Goal: Transaction & Acquisition: Book appointment/travel/reservation

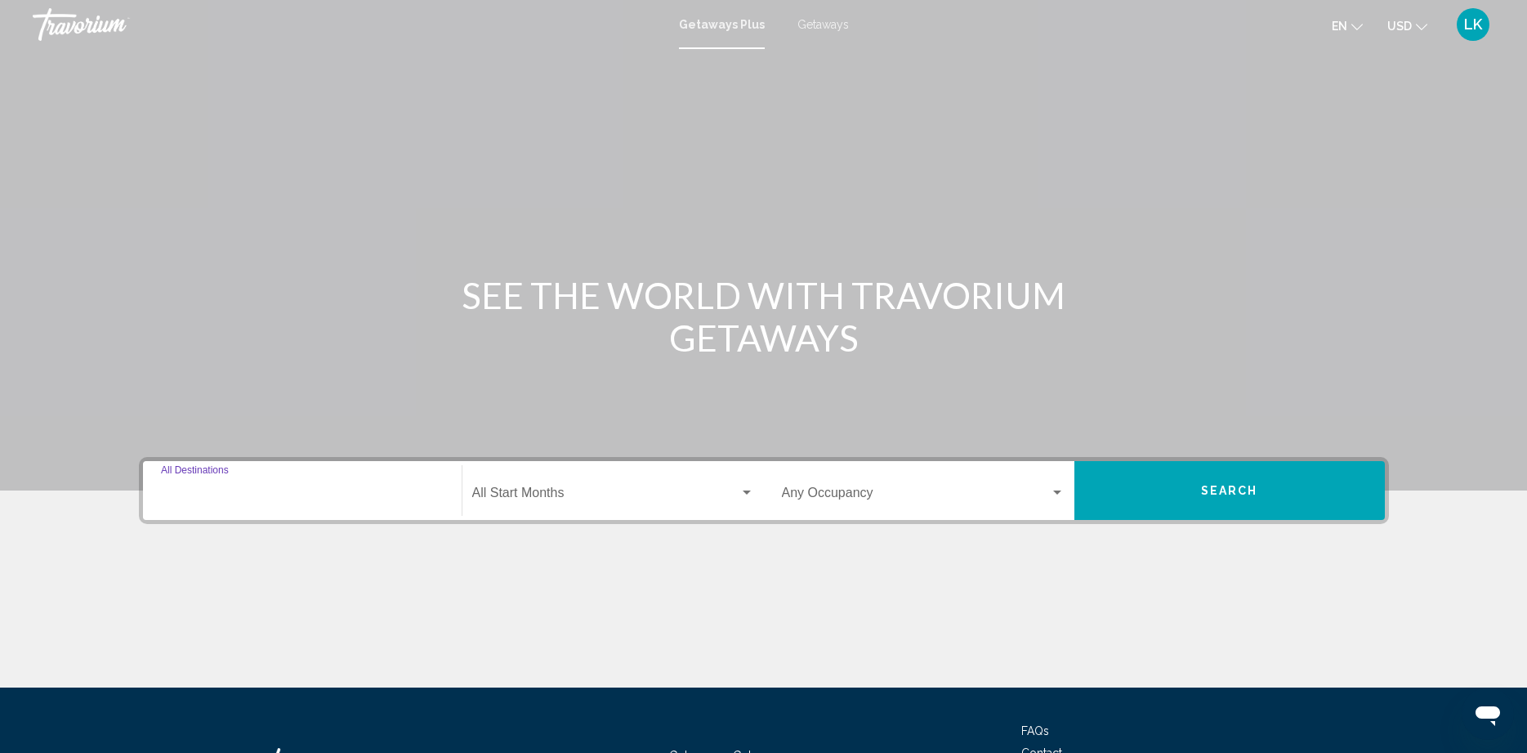
click at [242, 489] on input "Destination All Destinations" at bounding box center [302, 496] width 283 height 15
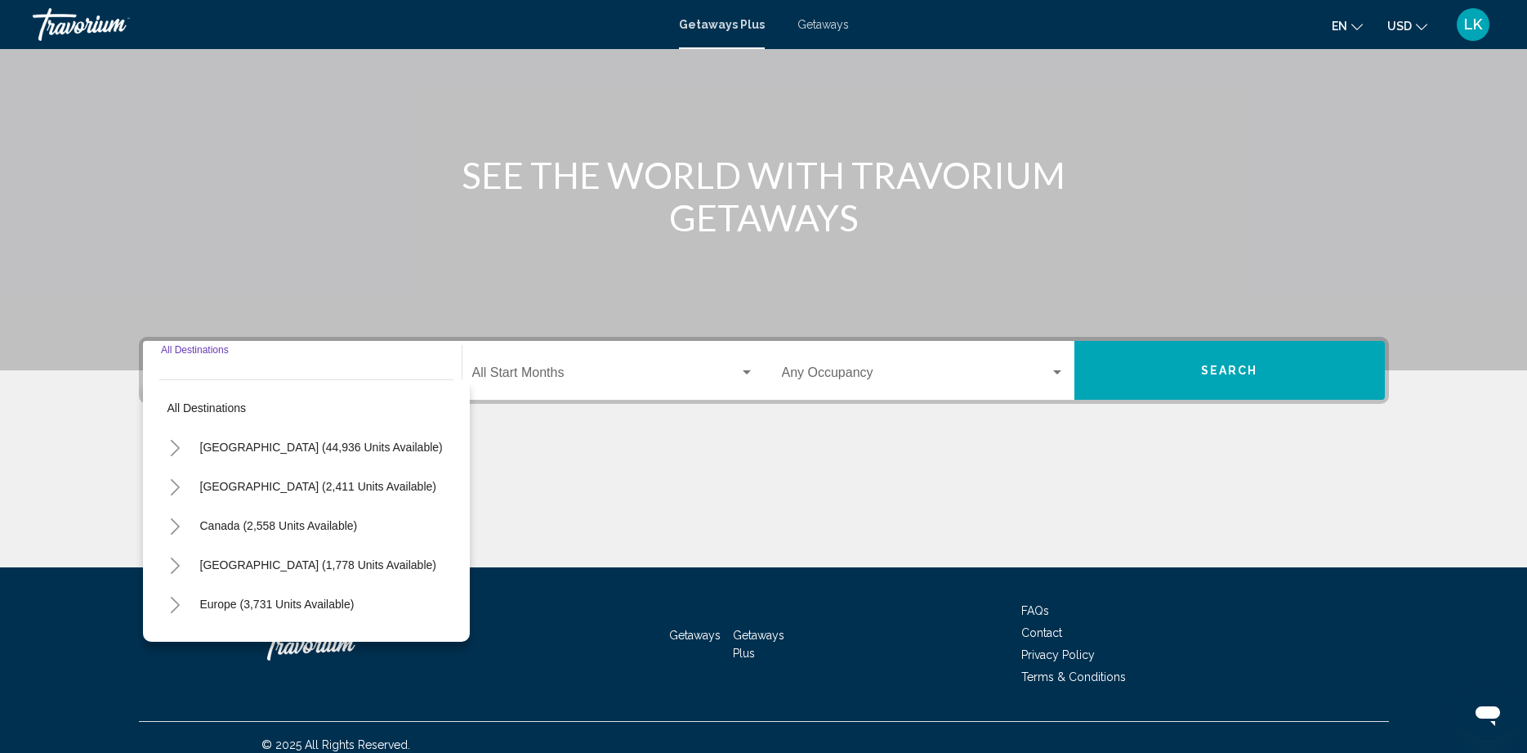
scroll to position [135, 0]
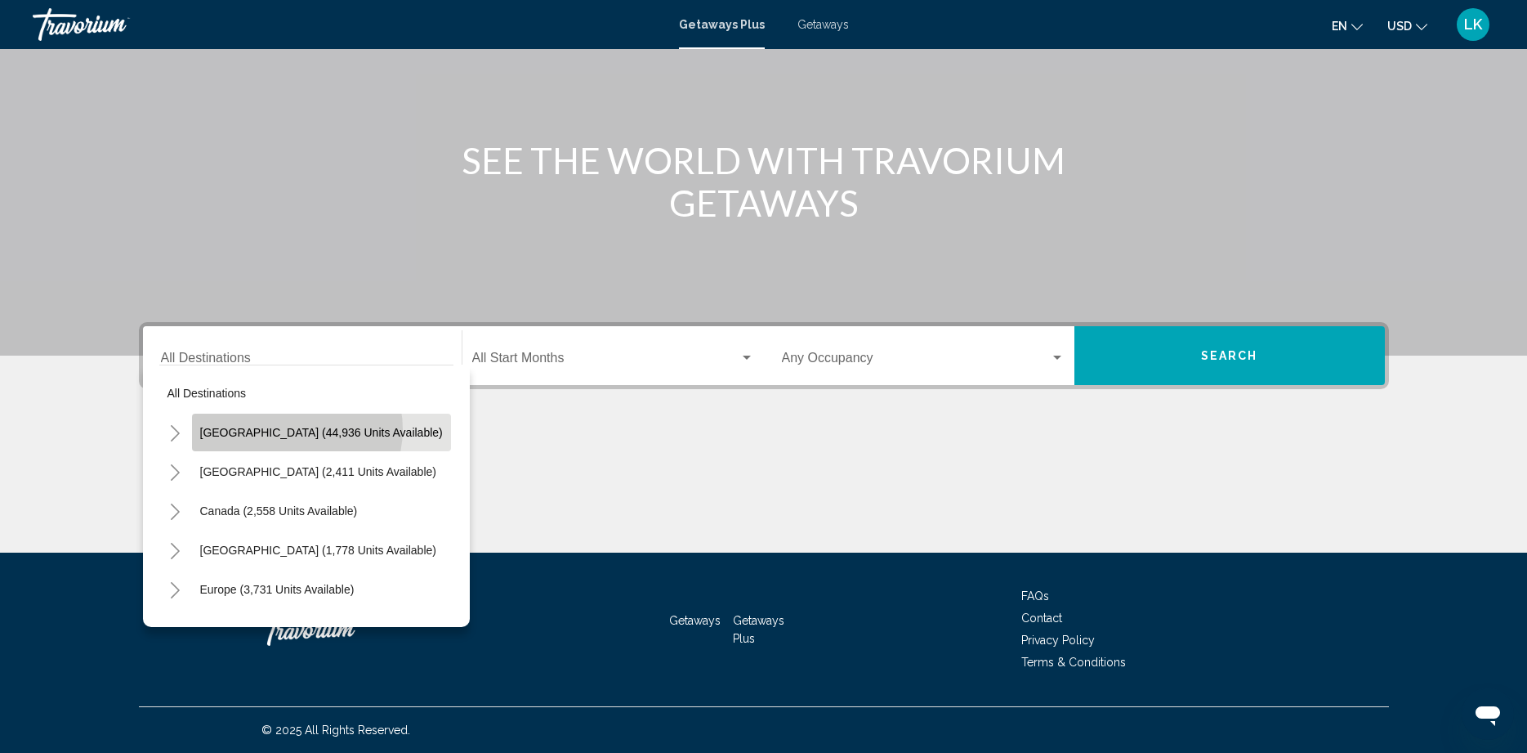
click at [296, 429] on span "[GEOGRAPHIC_DATA] (44,936 units available)" at bounding box center [321, 432] width 243 height 13
type input "**********"
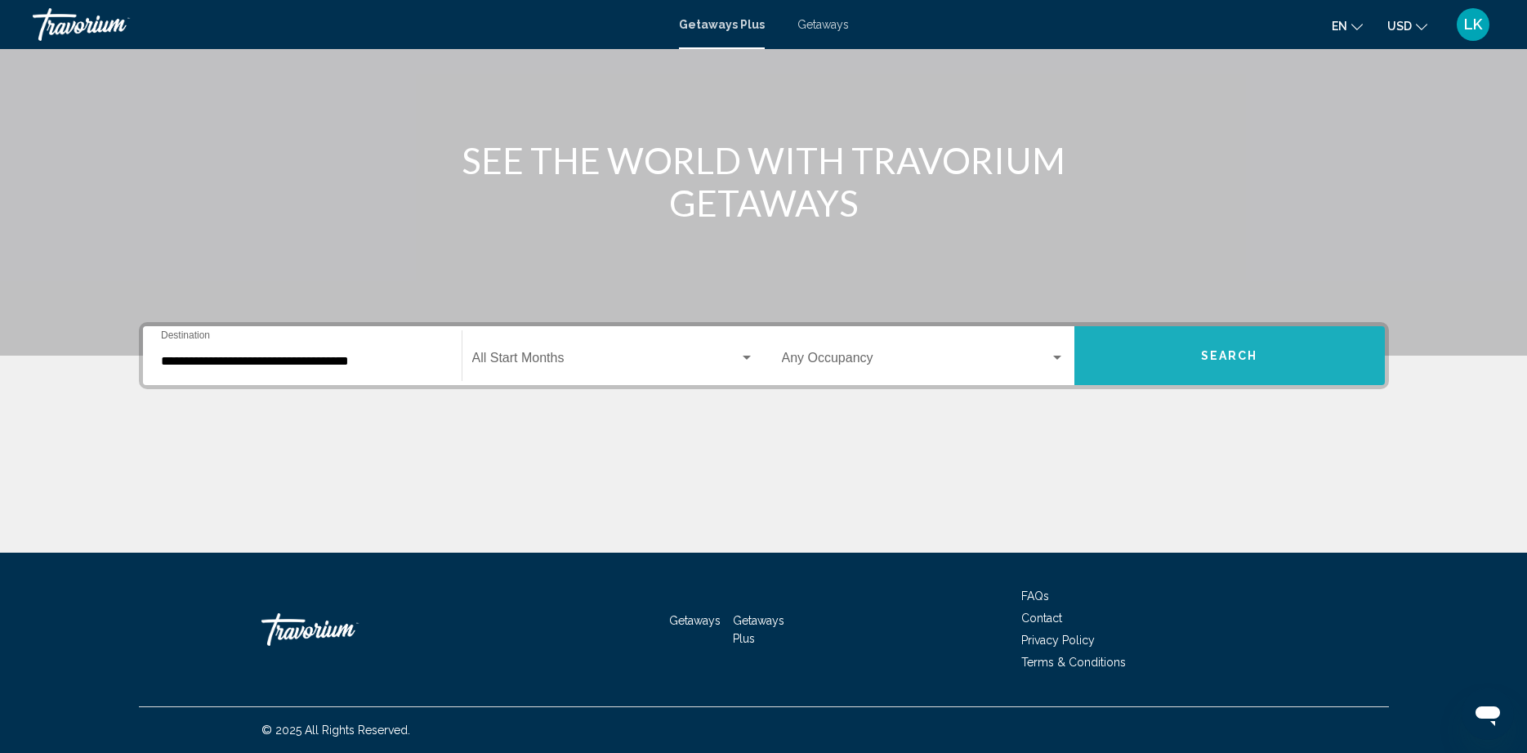
click at [1231, 351] on span "Search" at bounding box center [1229, 356] width 57 height 13
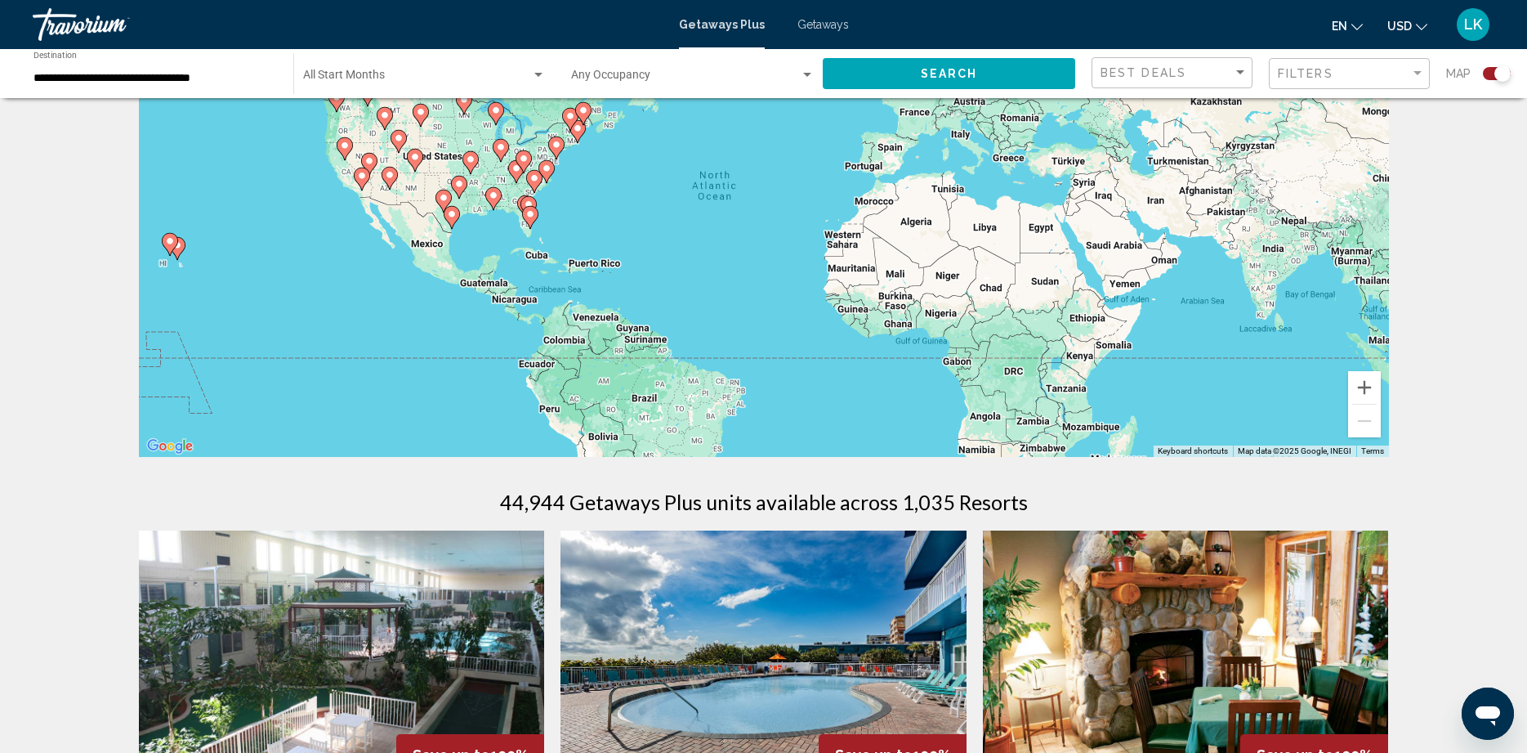
scroll to position [163, 0]
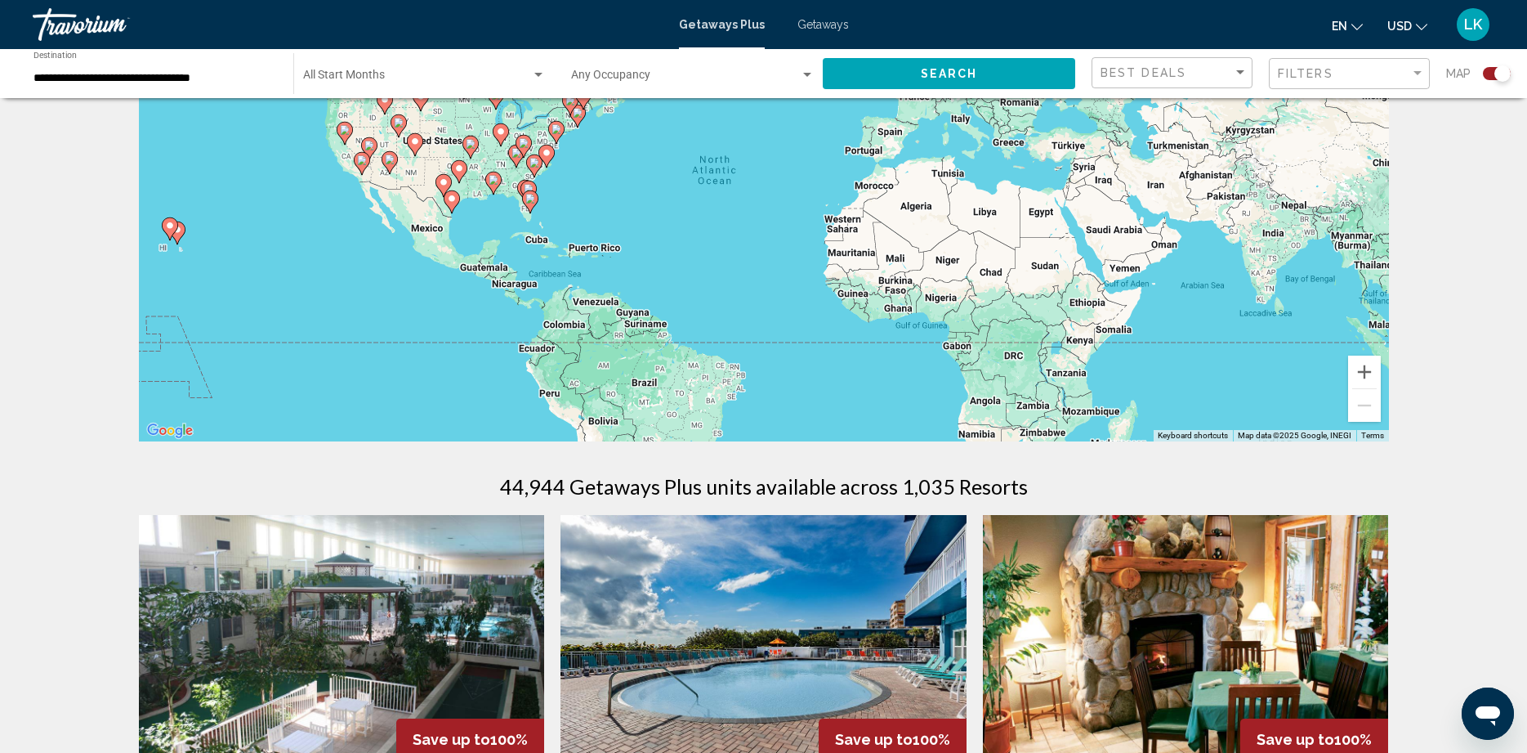
click at [530, 202] on image "Main content" at bounding box center [530, 199] width 10 height 10
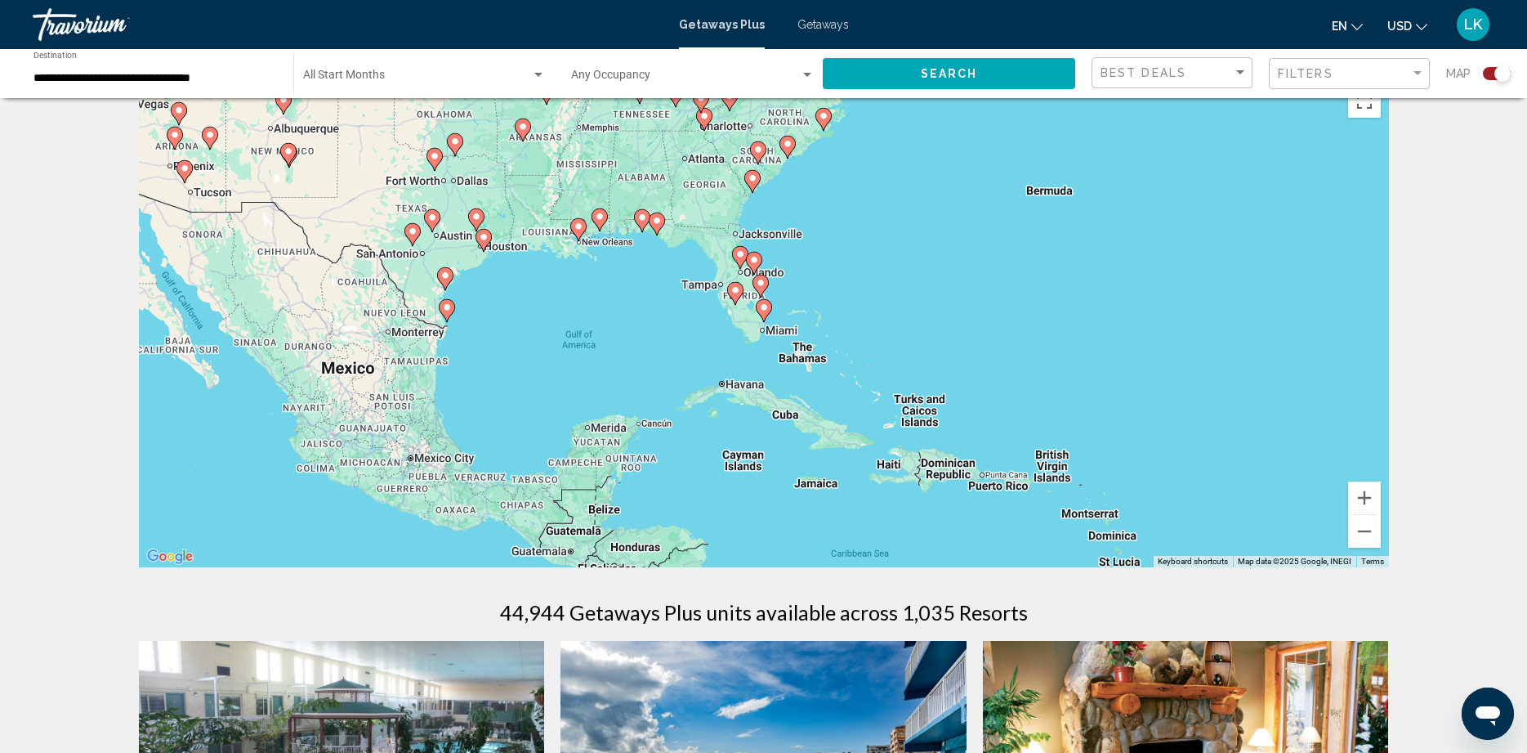
scroll to position [0, 0]
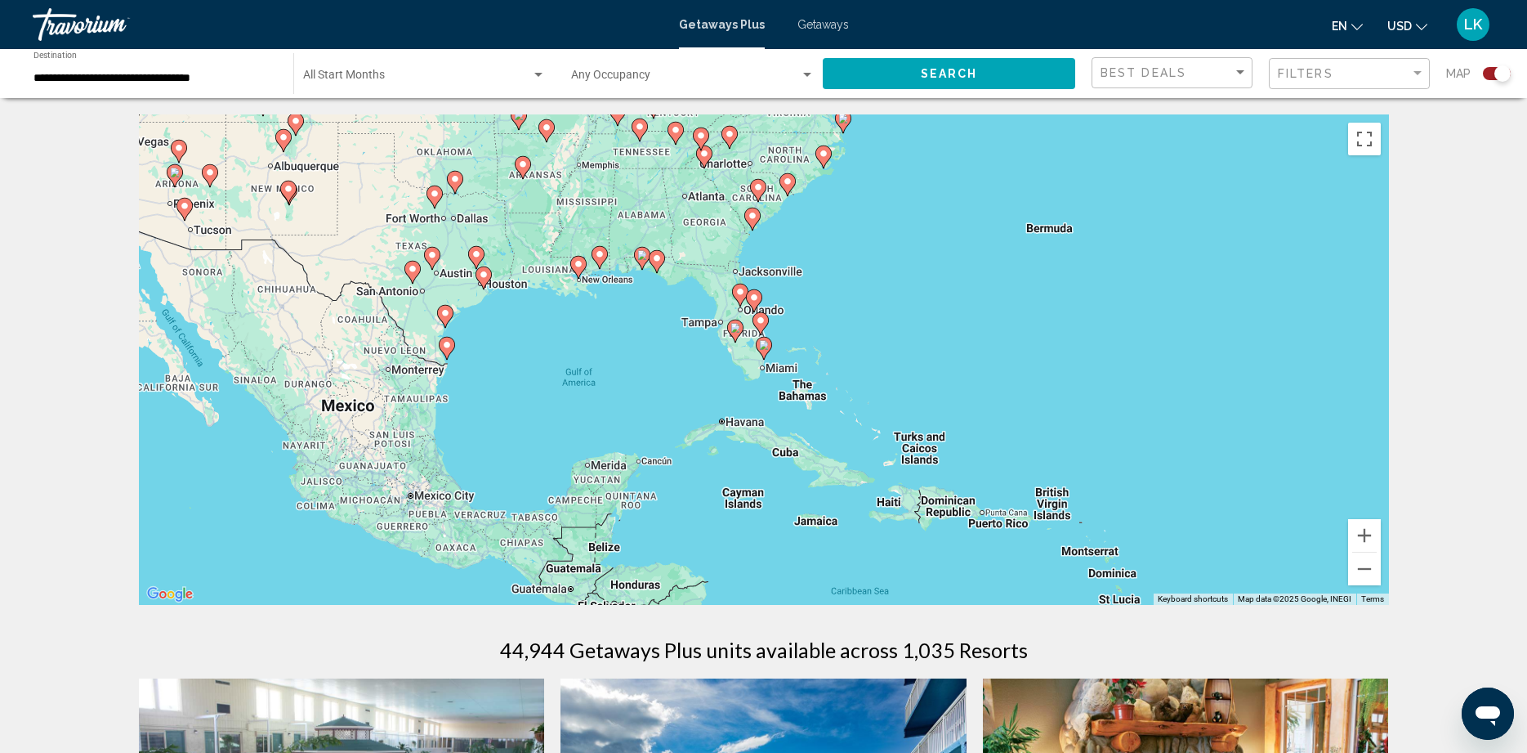
click at [763, 341] on image "Main content" at bounding box center [764, 345] width 10 height 10
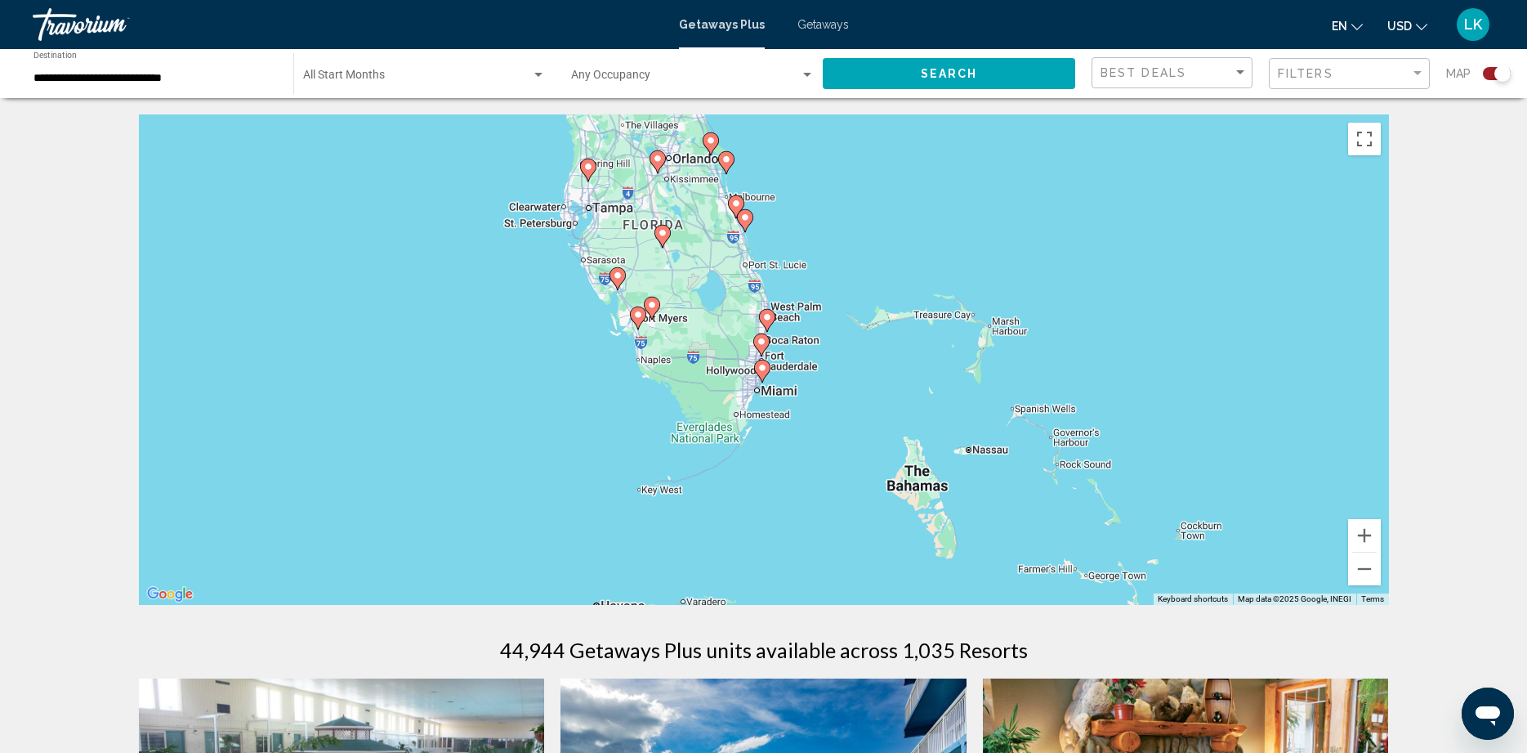
click at [759, 367] on image "Main content" at bounding box center [762, 368] width 10 height 10
type input "**********"
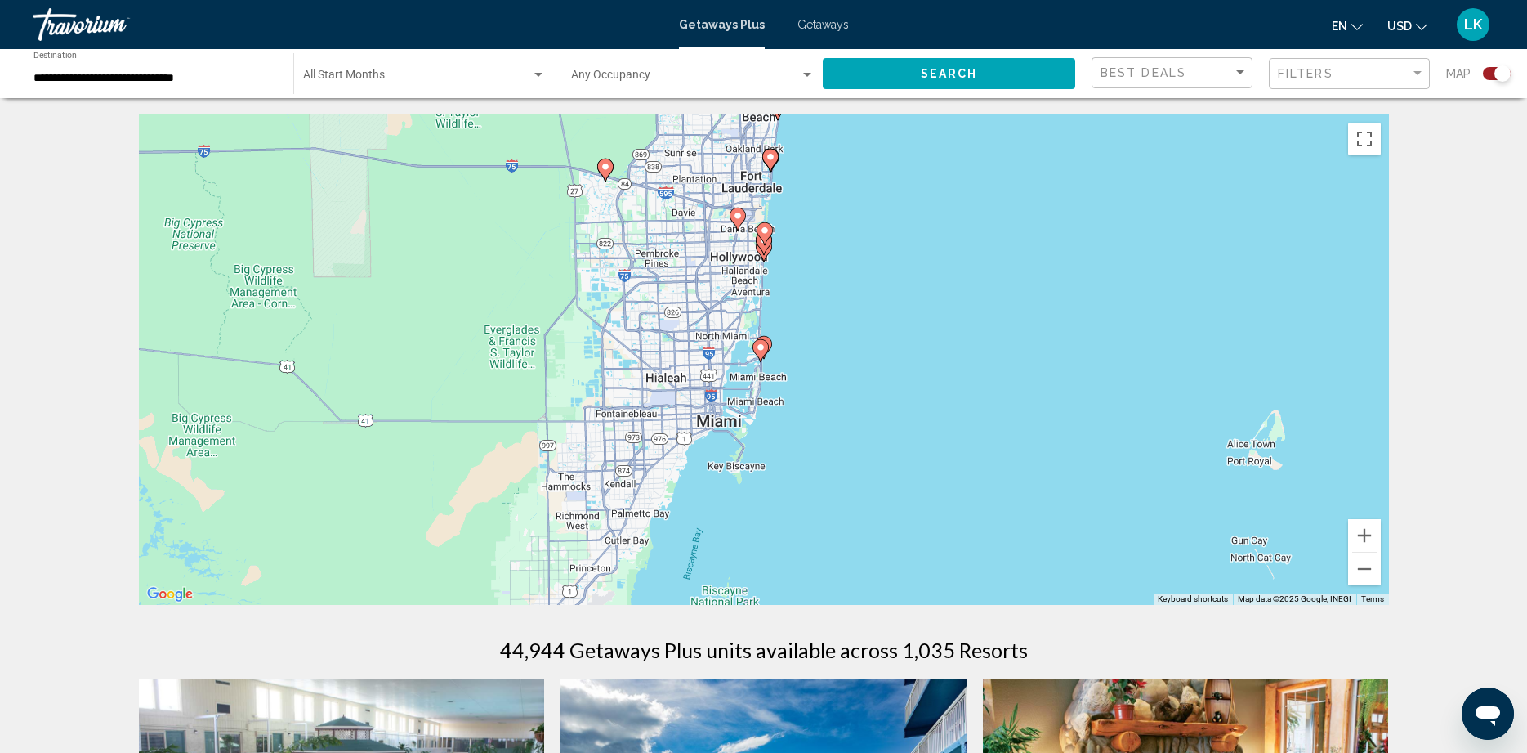
click at [763, 347] on image "Main content" at bounding box center [761, 347] width 10 height 10
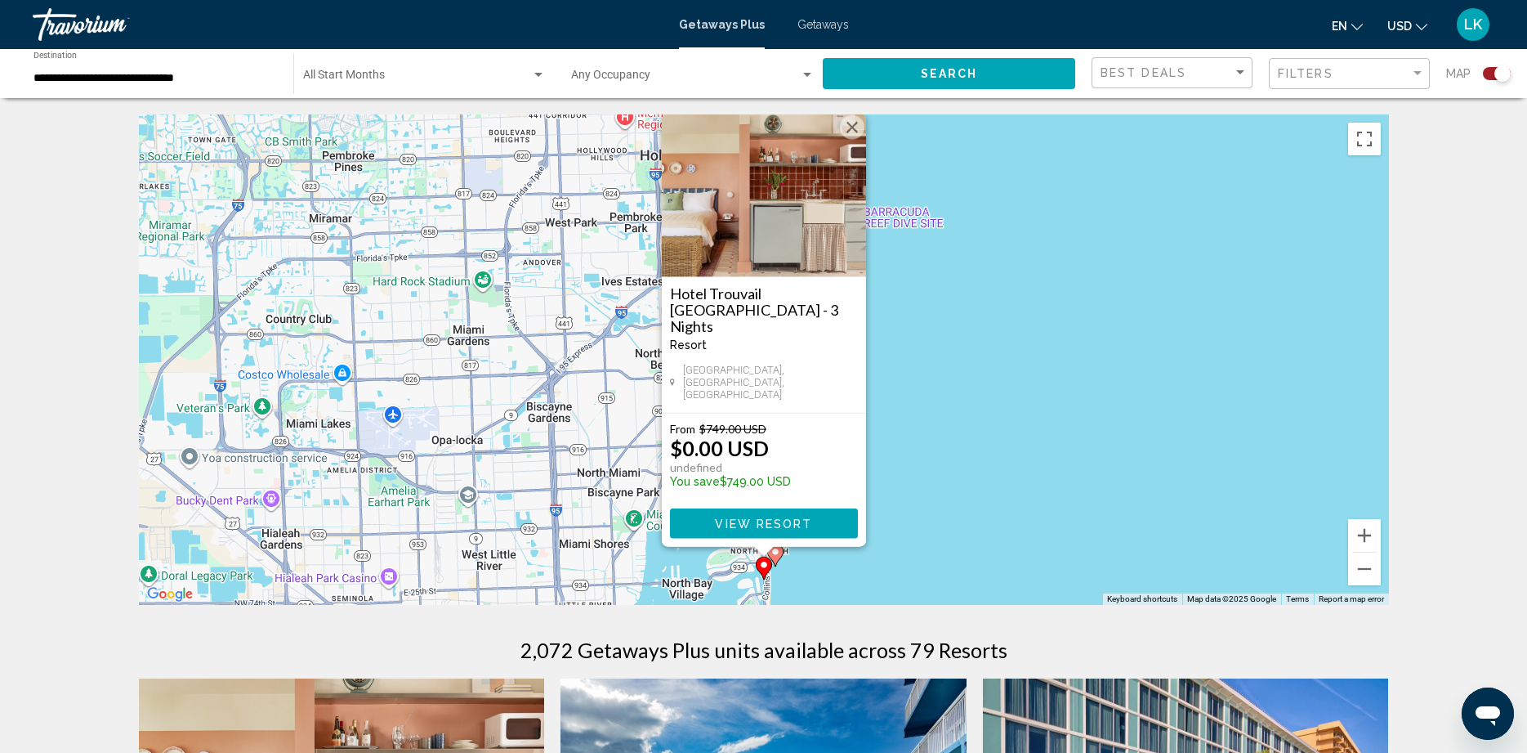
click at [855, 140] on button "Close" at bounding box center [852, 127] width 25 height 25
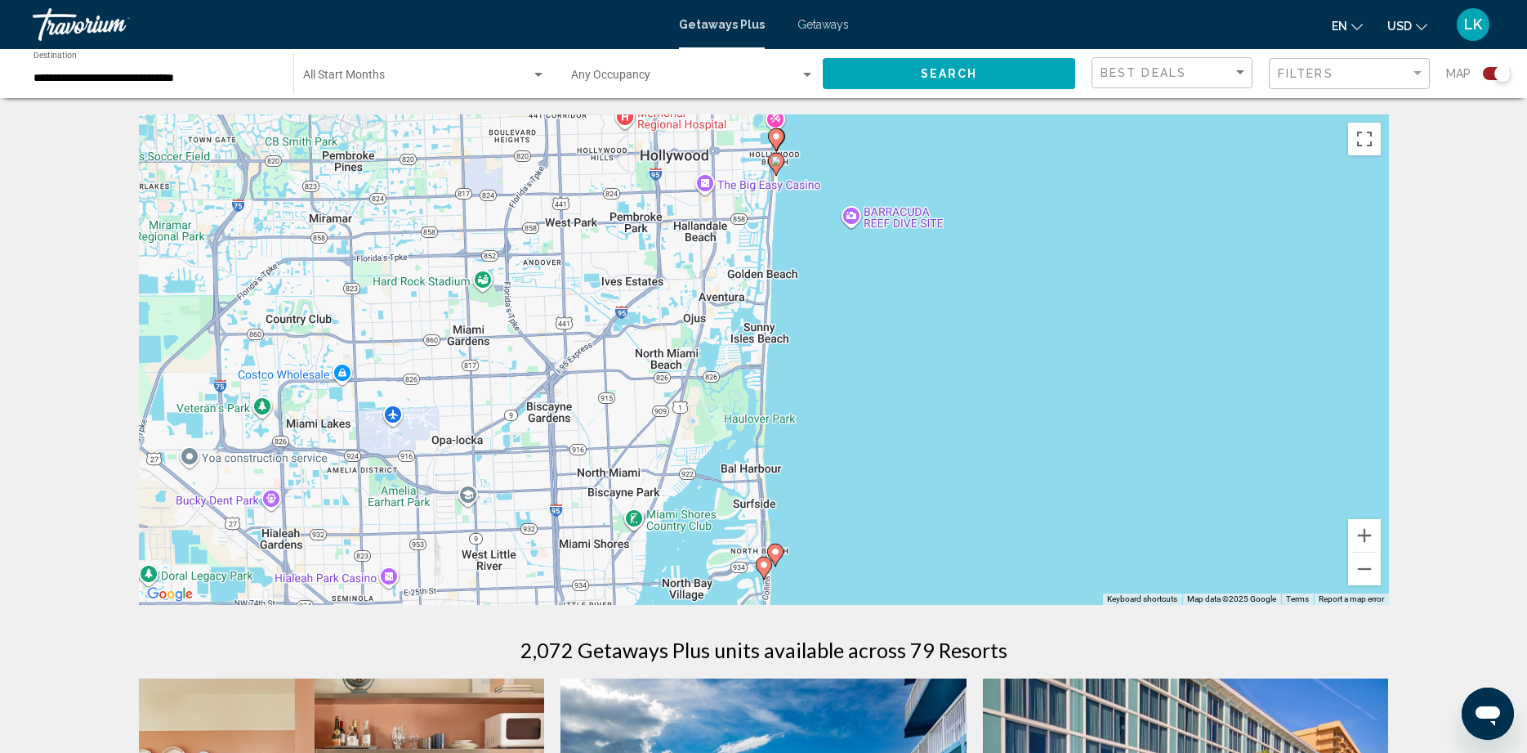
click at [777, 546] on icon "Main content" at bounding box center [774, 554] width 15 height 21
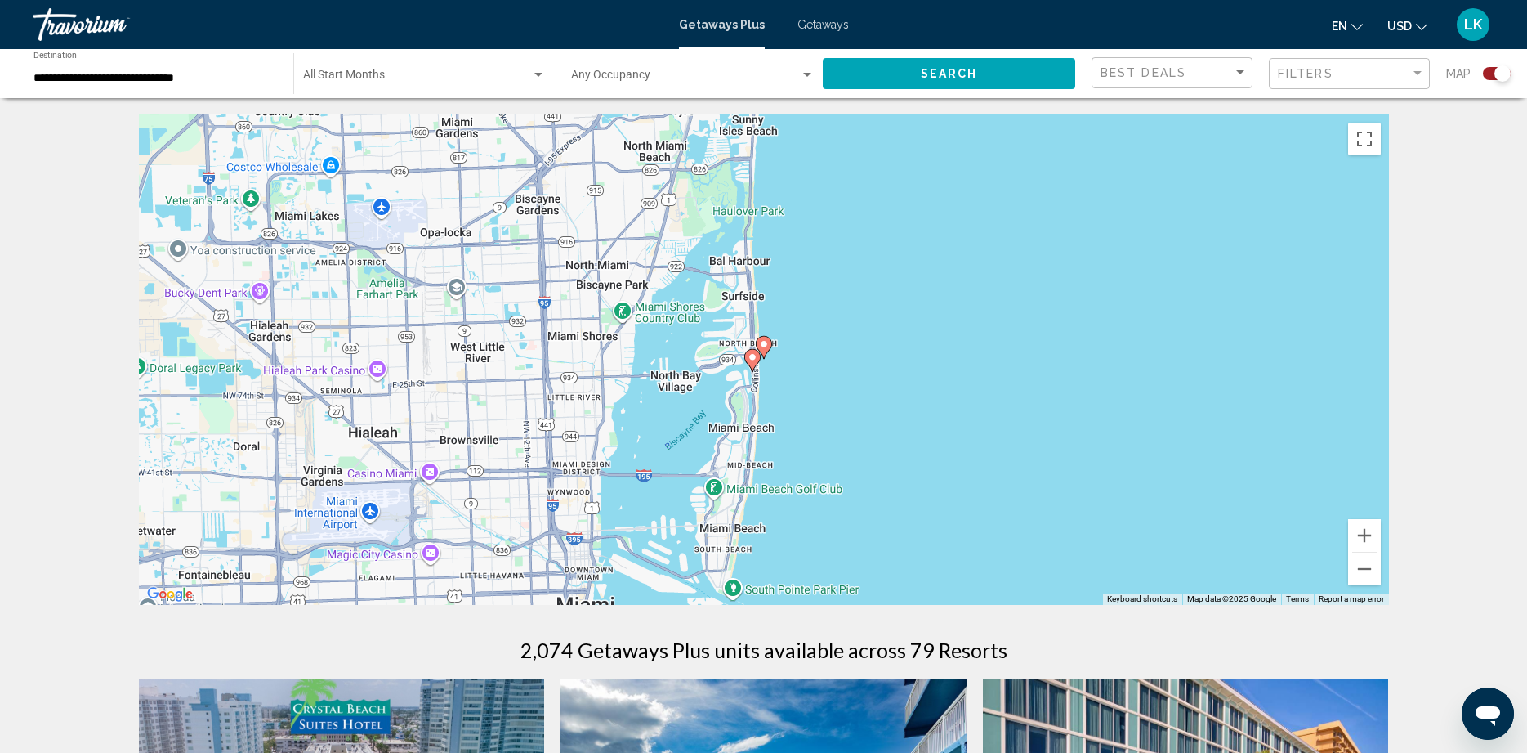
click at [763, 342] on image "Main content" at bounding box center [764, 344] width 10 height 10
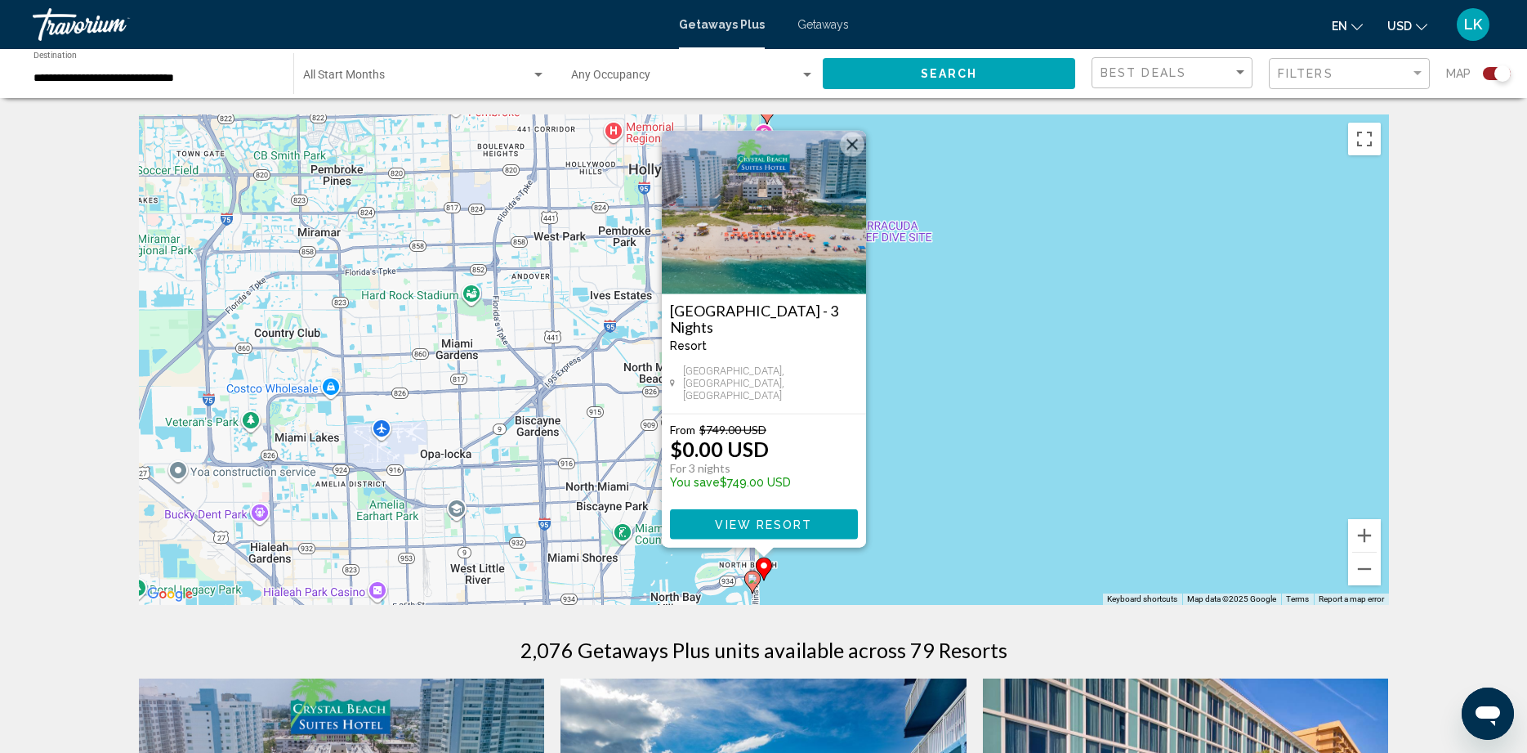
click at [803, 521] on span "View Resort" at bounding box center [763, 524] width 97 height 13
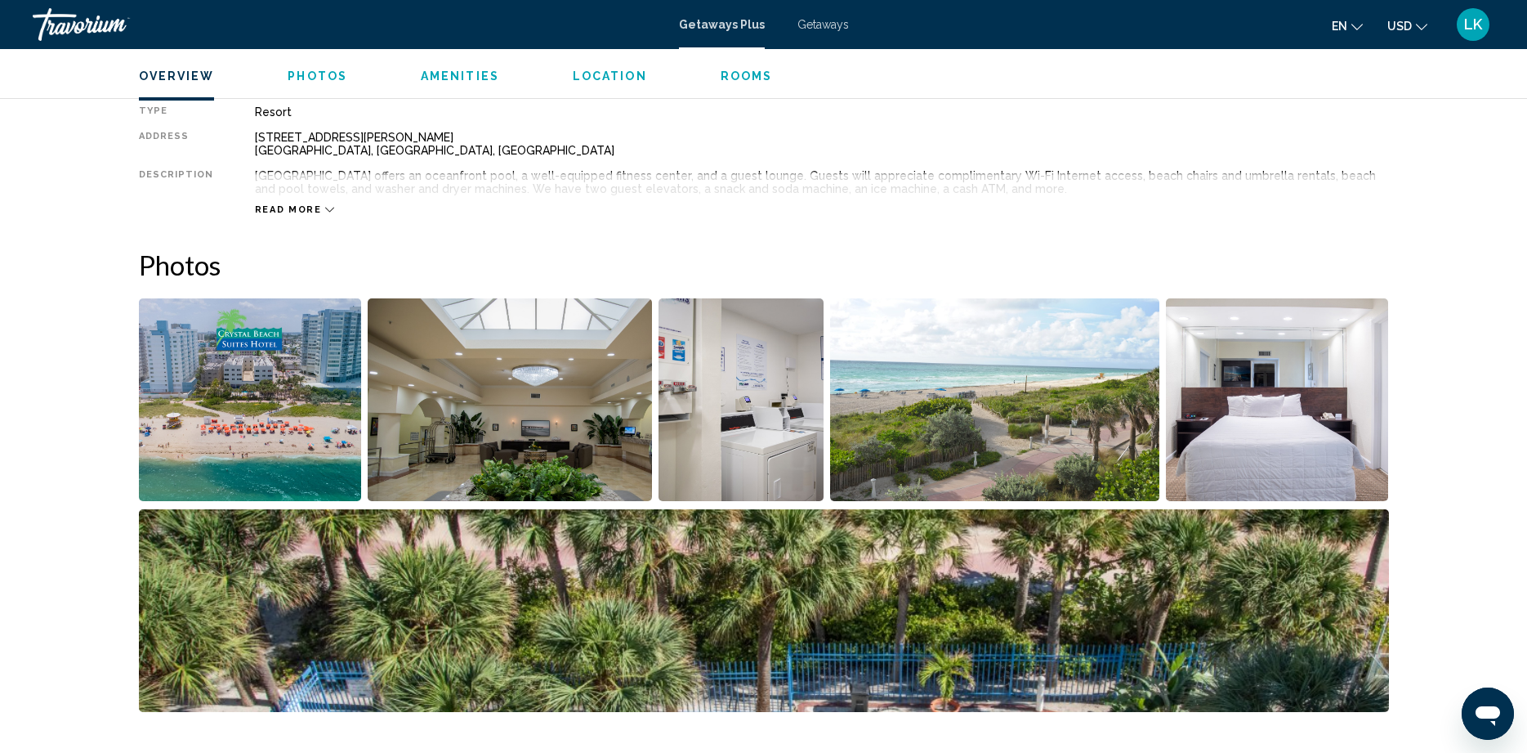
scroll to position [572, 0]
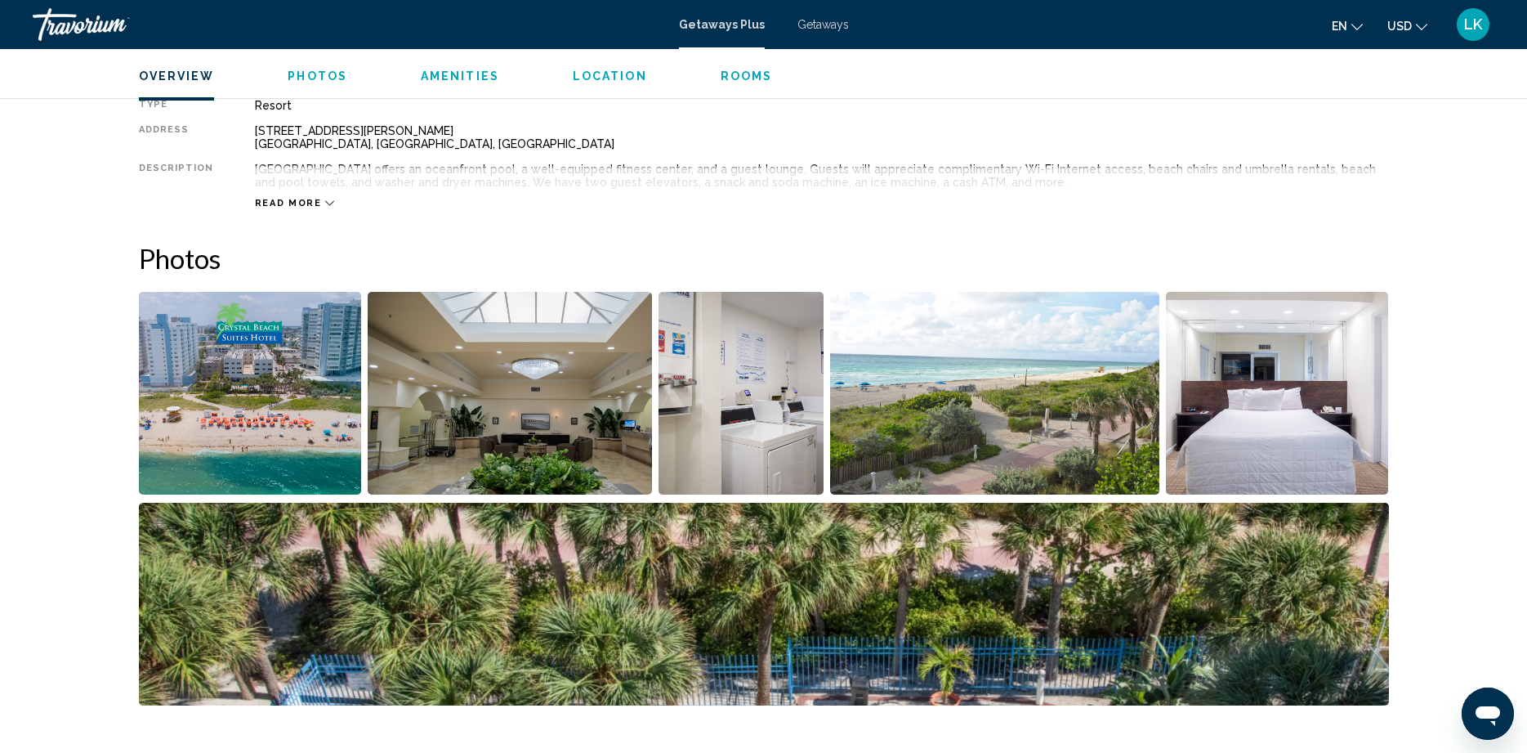
click at [1252, 444] on img "Open full-screen image slider" at bounding box center [1277, 393] width 223 height 203
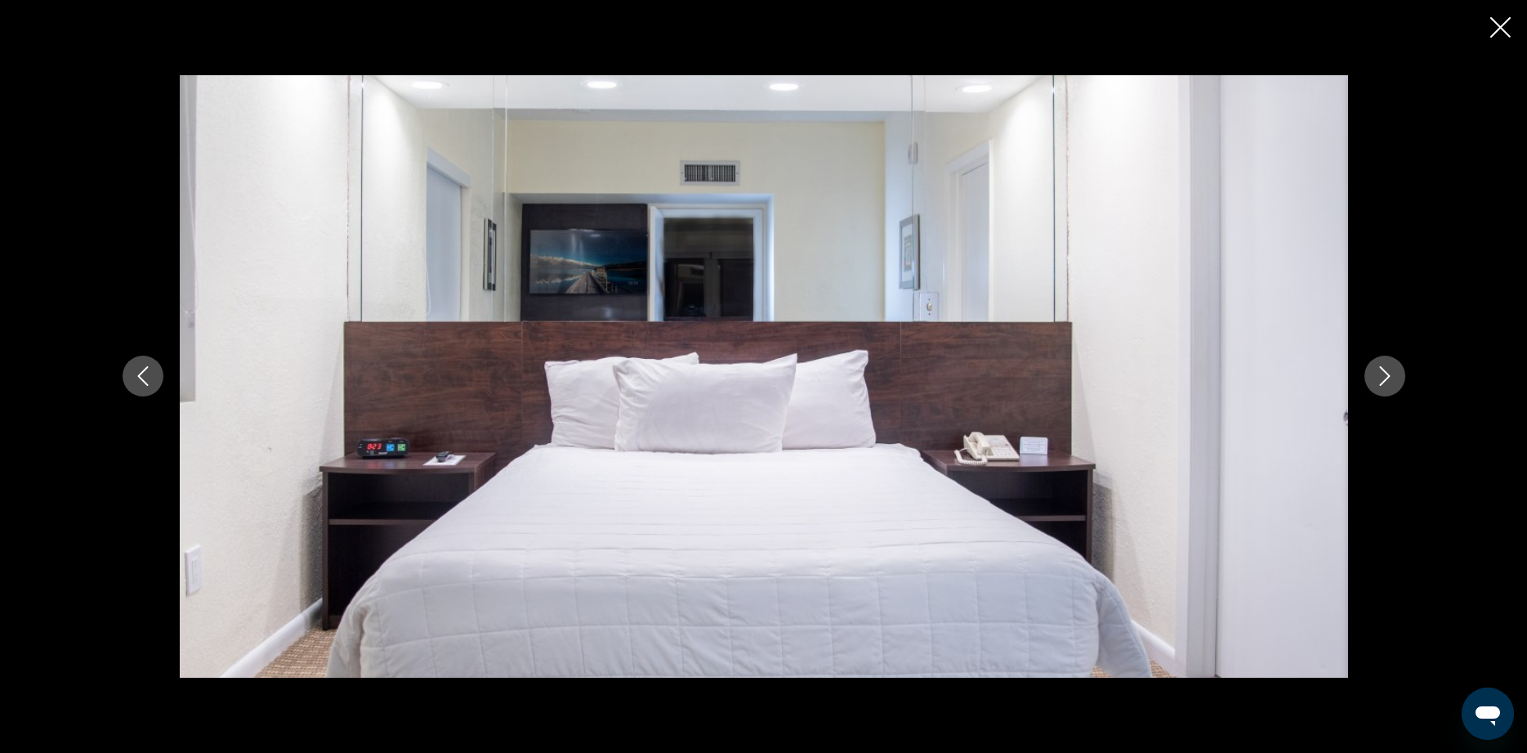
click at [1375, 385] on icon "Next image" at bounding box center [1385, 376] width 20 height 20
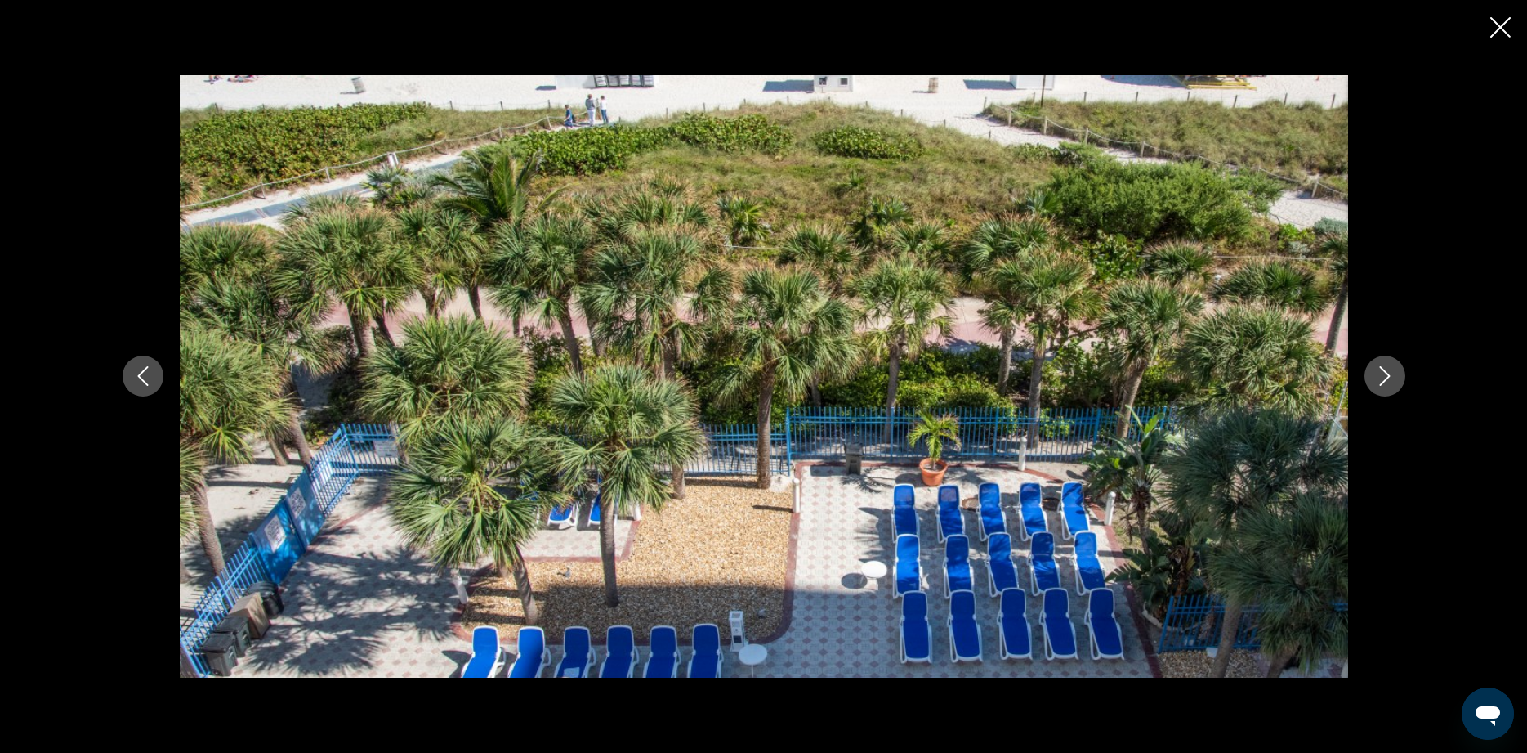
click at [1380, 375] on icon "Next image" at bounding box center [1385, 376] width 20 height 20
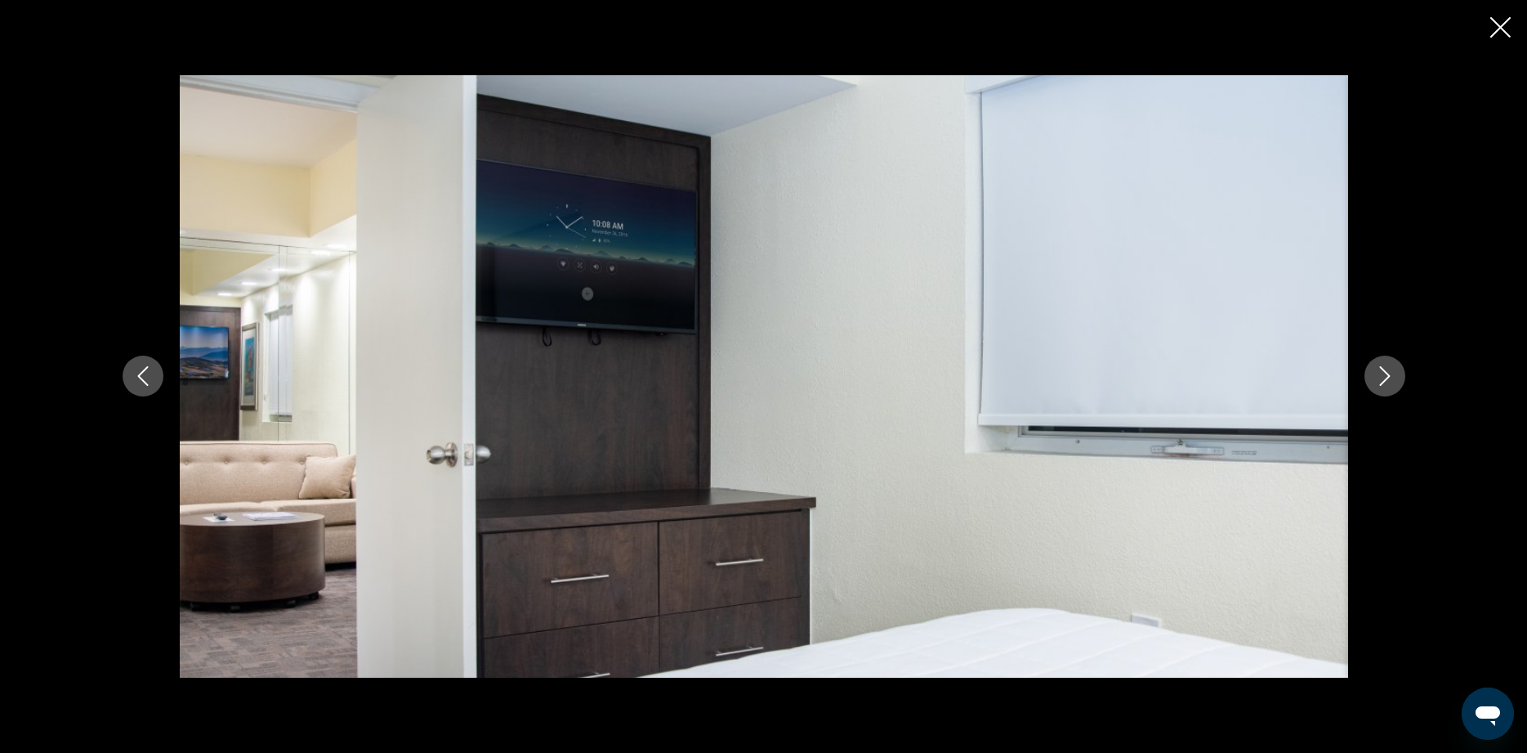
click at [1380, 375] on icon "Next image" at bounding box center [1385, 376] width 20 height 20
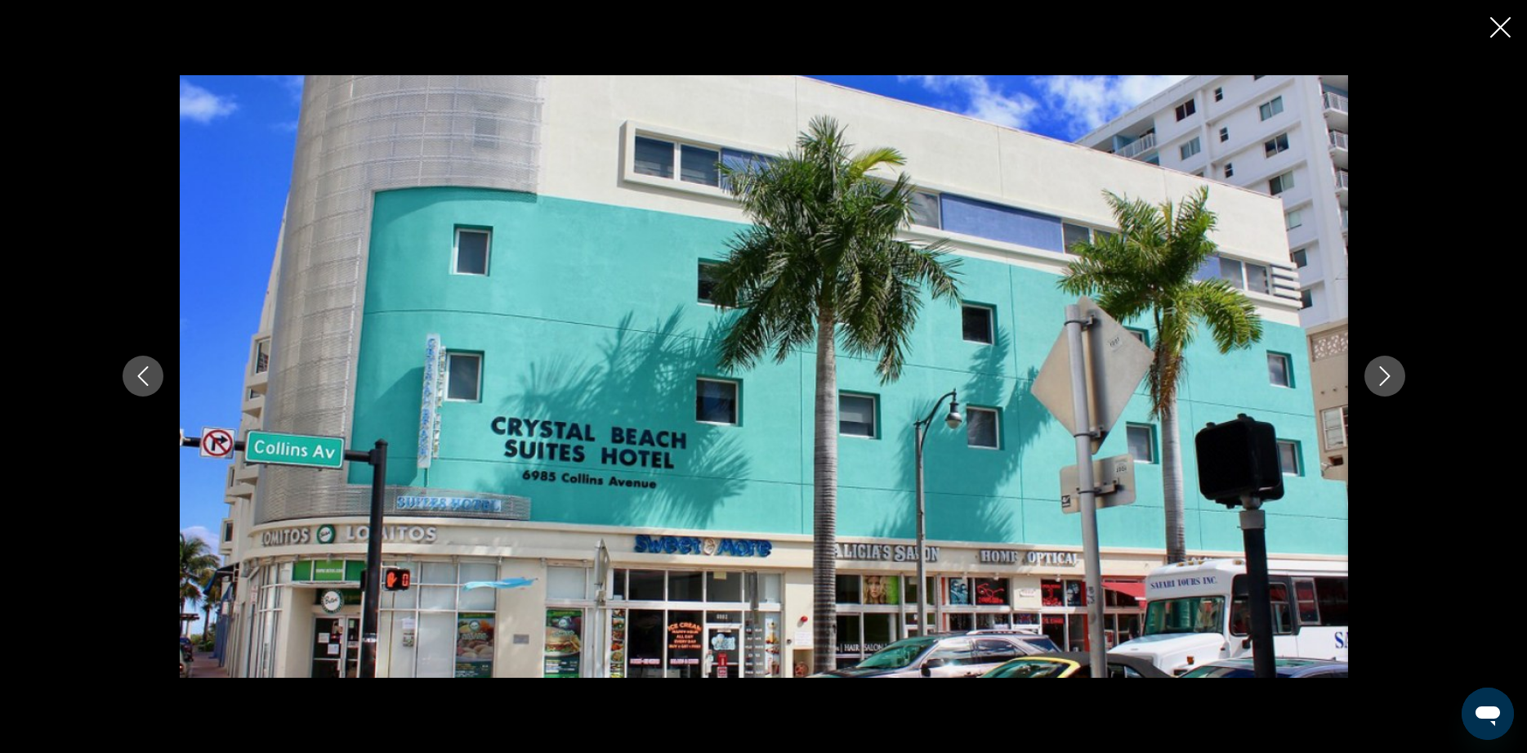
click at [1379, 374] on icon "Next image" at bounding box center [1385, 376] width 20 height 20
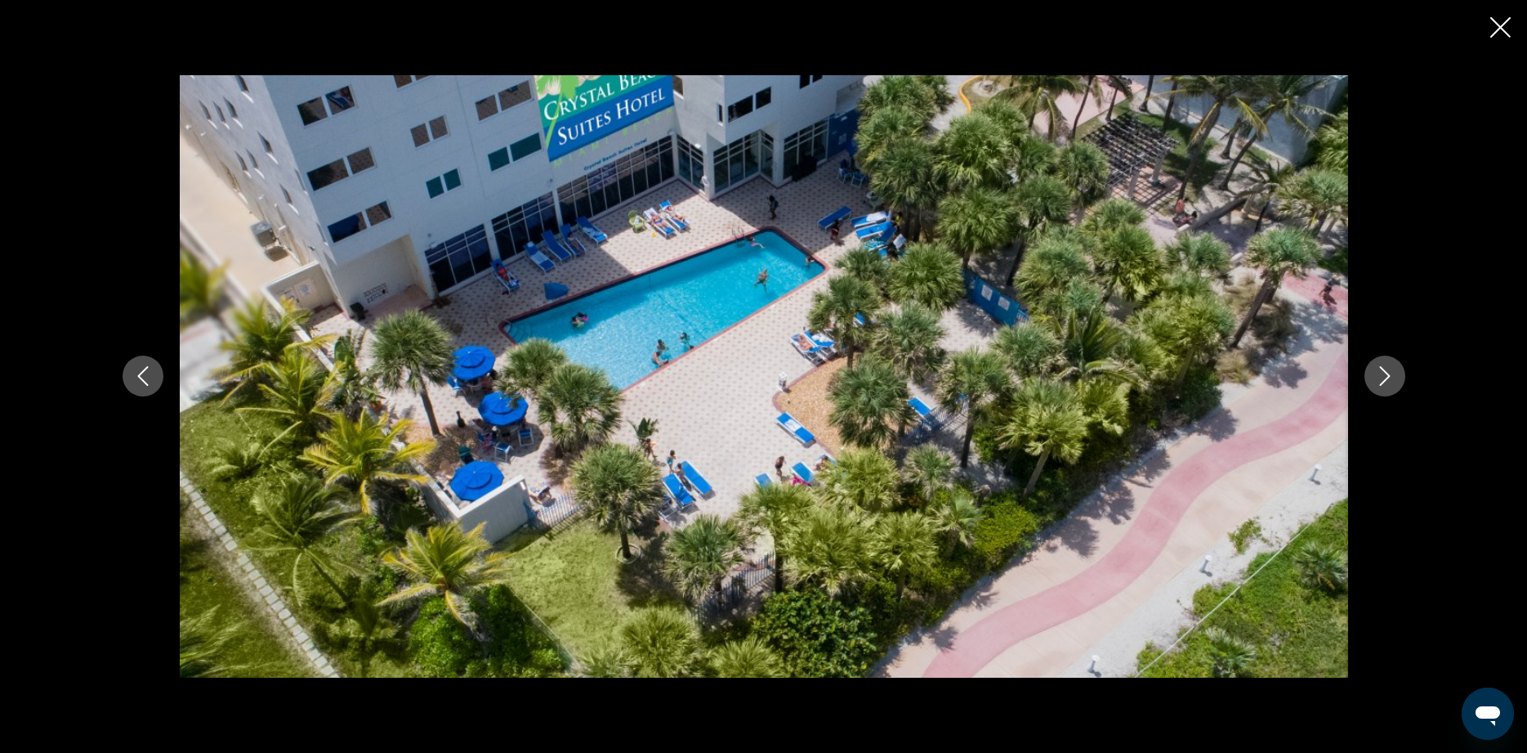
click at [1379, 374] on icon "Next image" at bounding box center [1385, 376] width 20 height 20
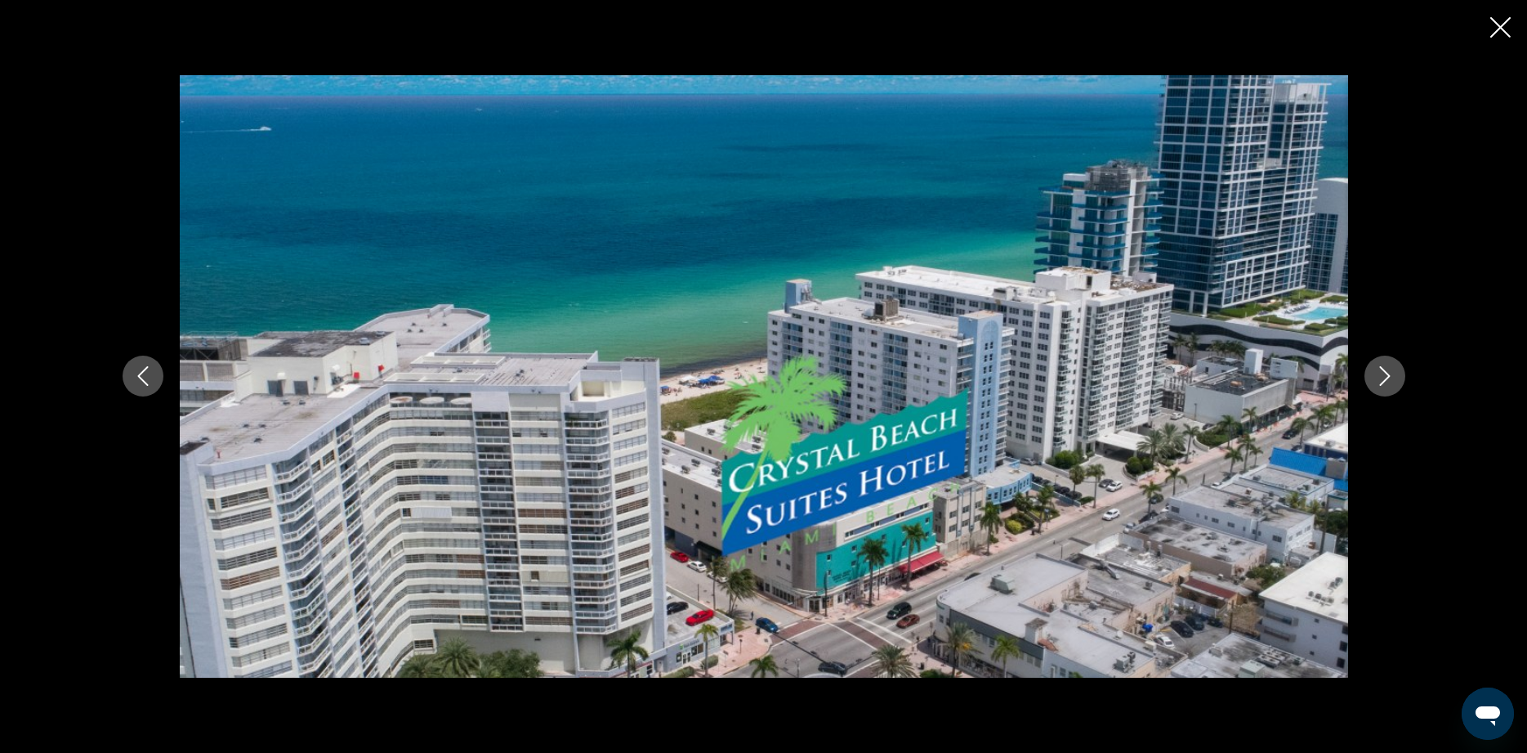
click at [1379, 374] on icon "Next image" at bounding box center [1385, 376] width 20 height 20
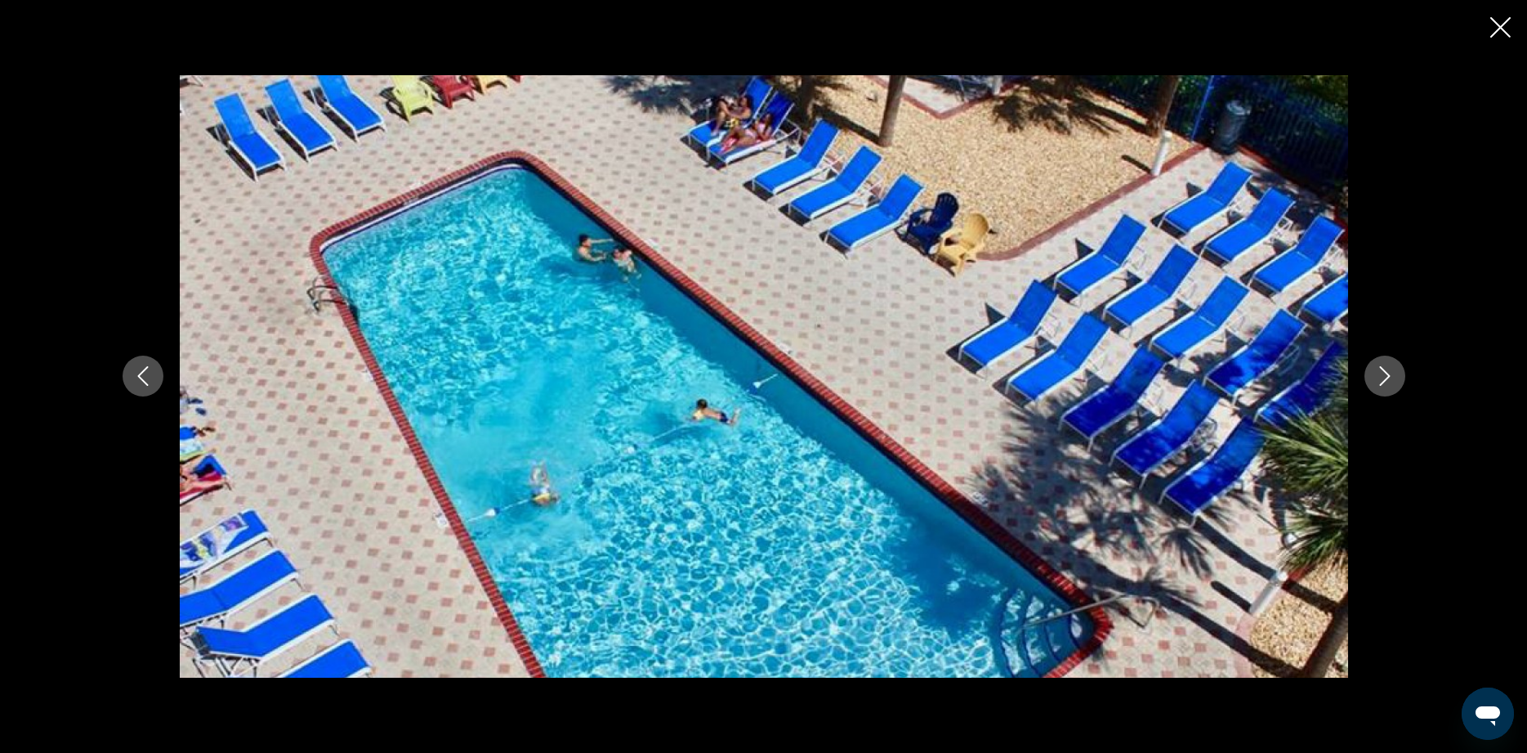
click at [1379, 374] on icon "Next image" at bounding box center [1385, 376] width 20 height 20
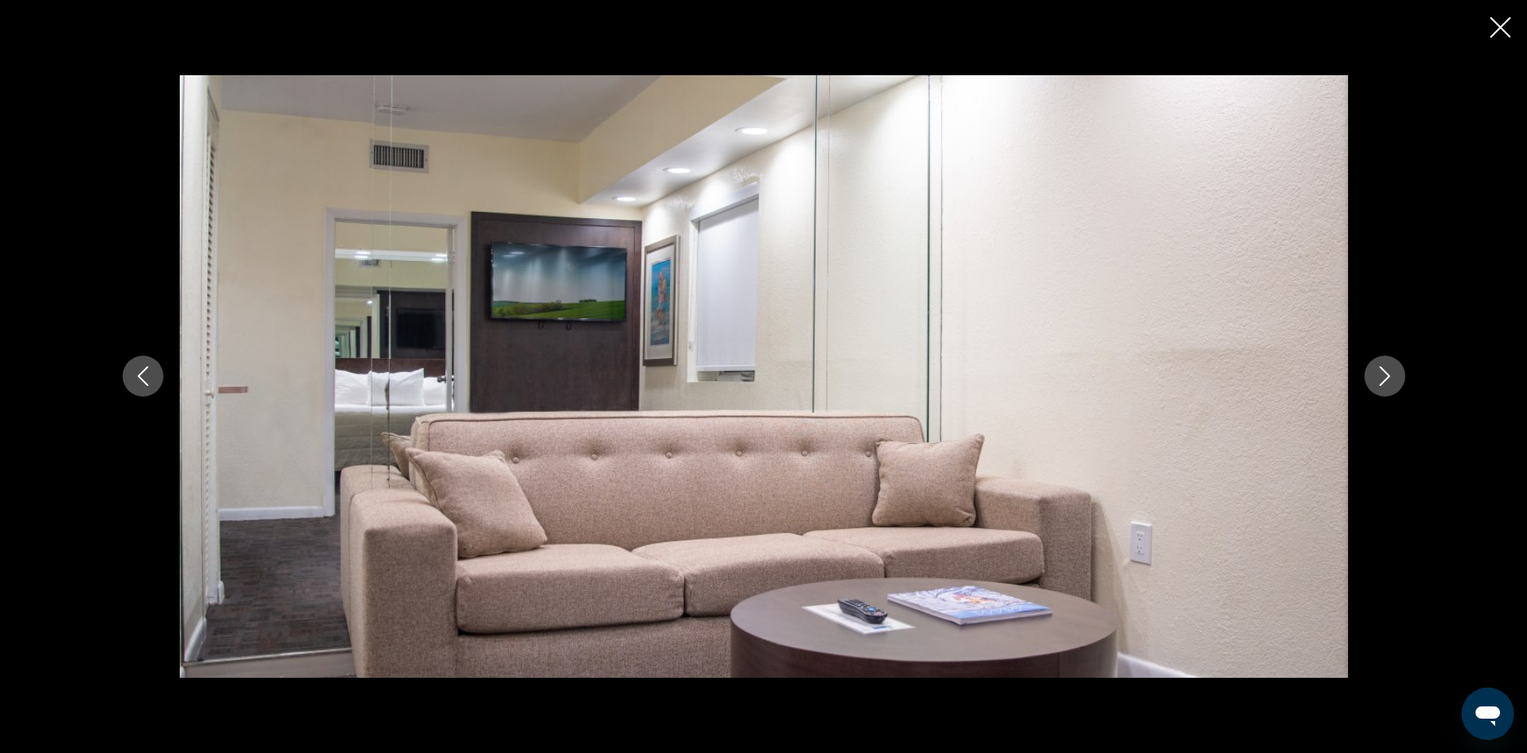
click at [1379, 374] on icon "Next image" at bounding box center [1385, 376] width 20 height 20
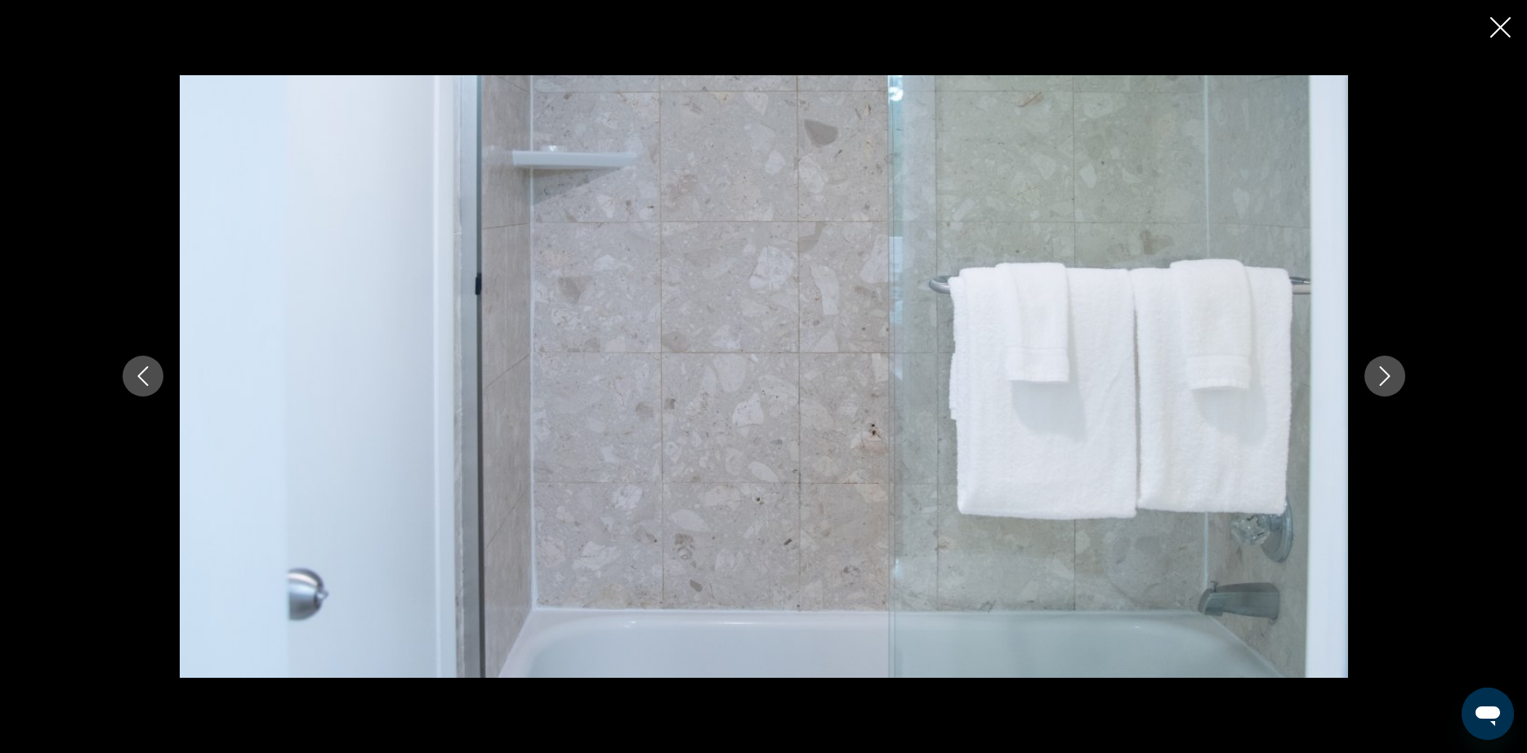
click at [1379, 373] on icon "Next image" at bounding box center [1385, 376] width 20 height 20
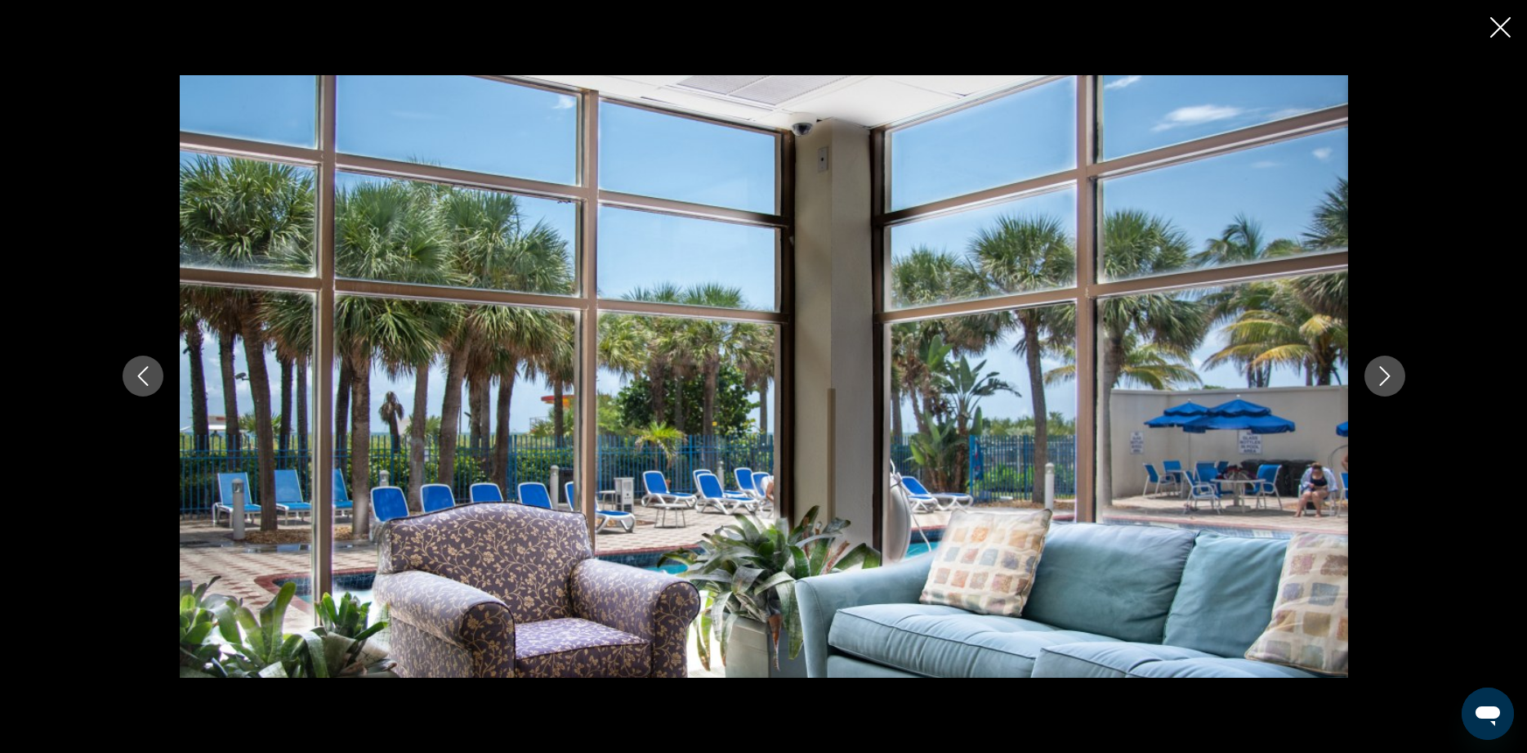
click at [1379, 373] on icon "Next image" at bounding box center [1385, 376] width 20 height 20
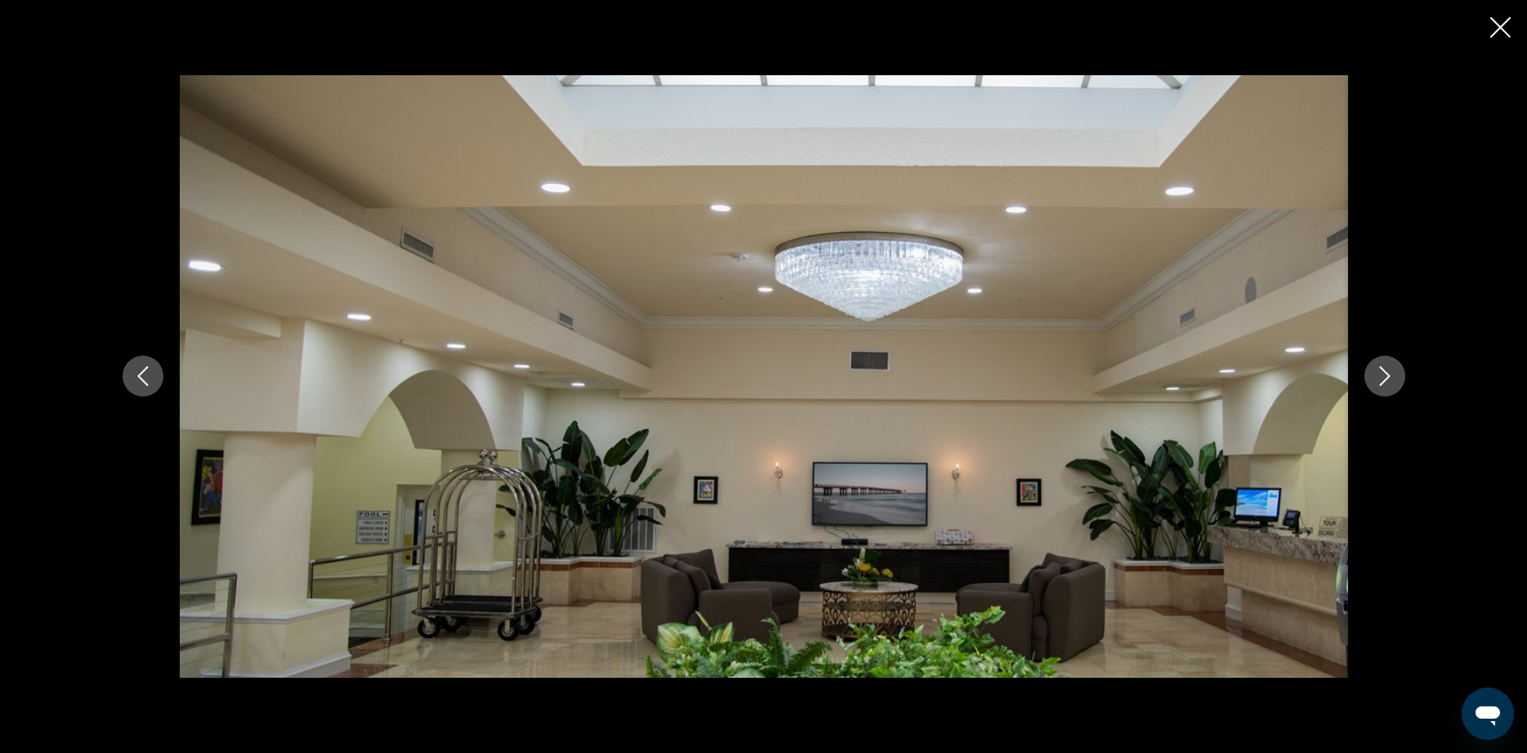
click at [1379, 373] on icon "Next image" at bounding box center [1385, 376] width 20 height 20
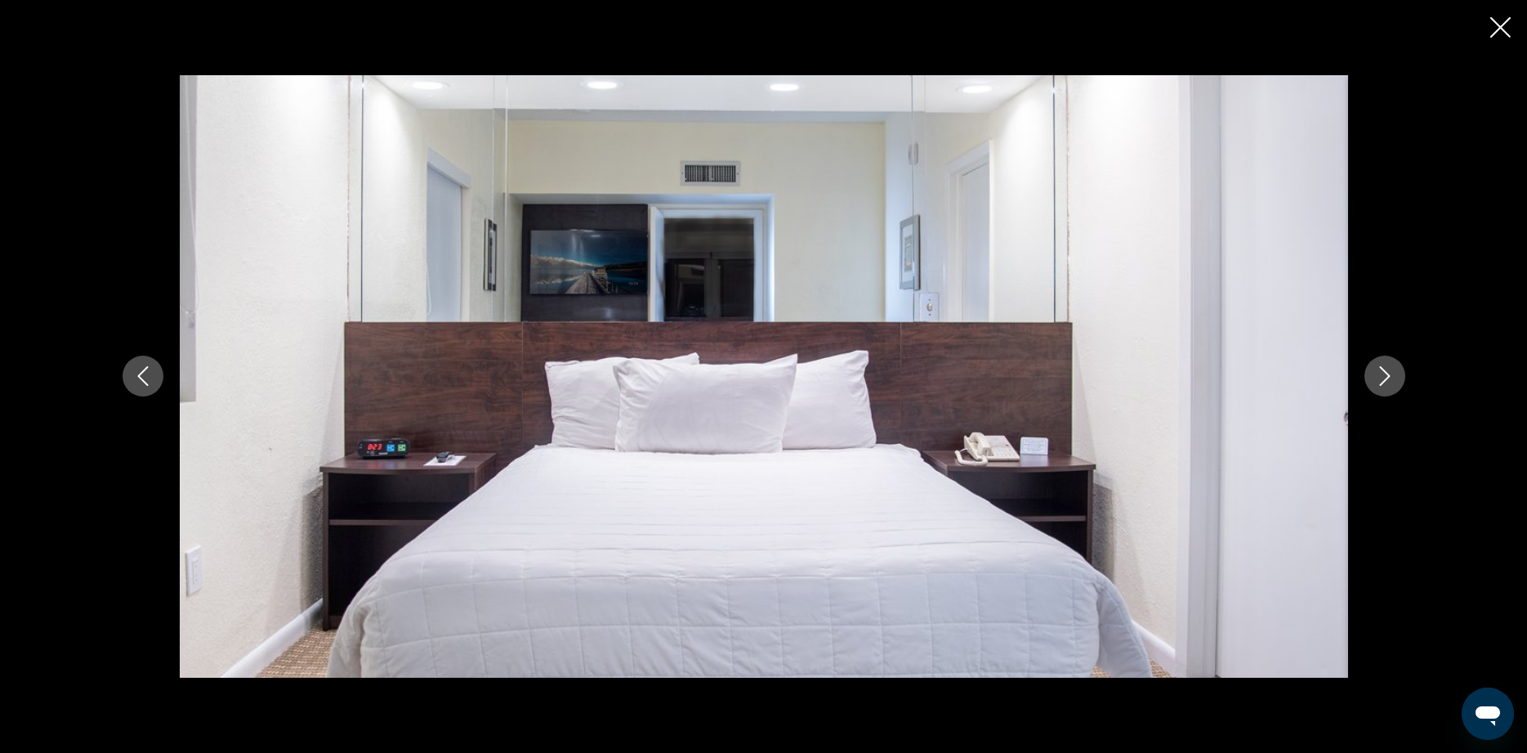
click at [1379, 373] on icon "Next image" at bounding box center [1385, 376] width 20 height 20
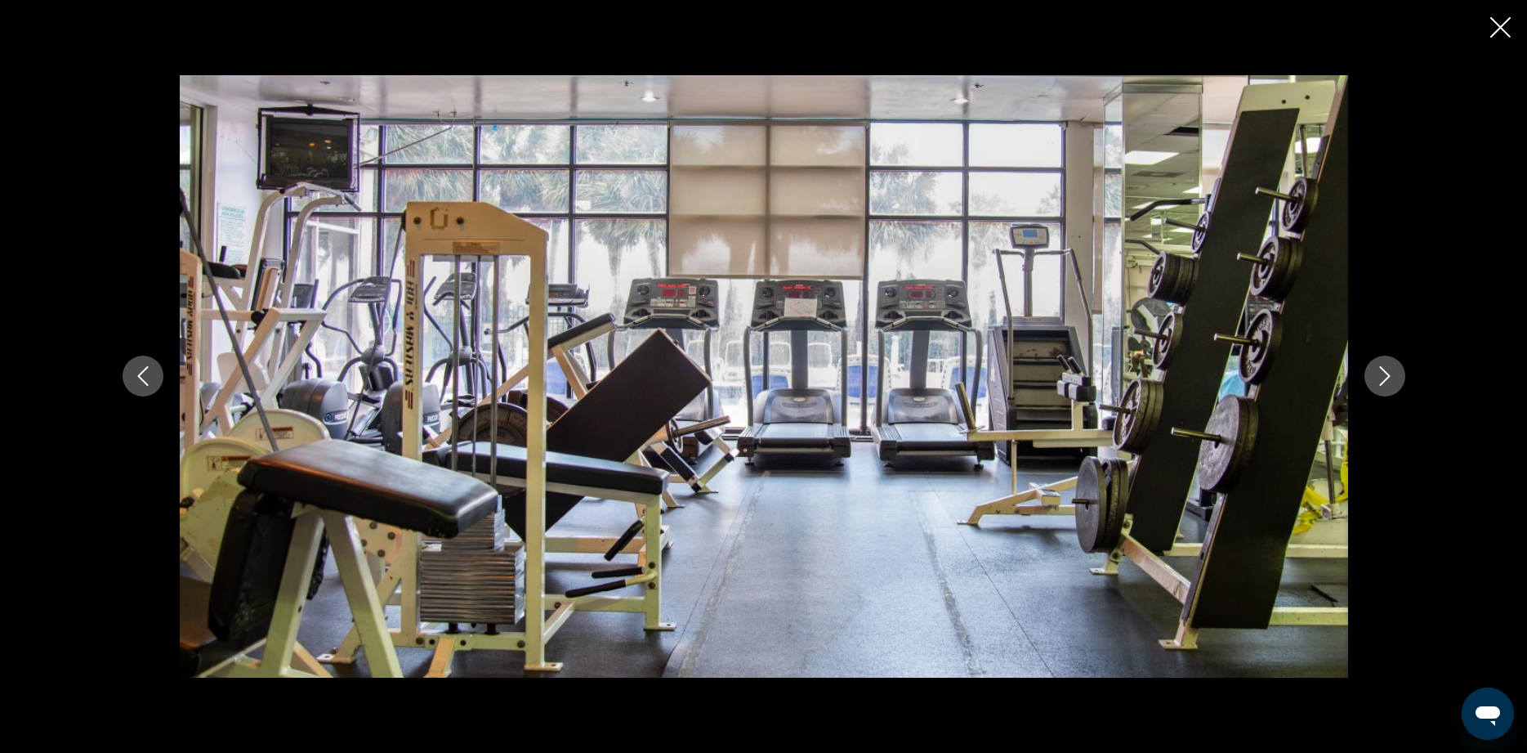
click at [1504, 26] on icon "Close slideshow" at bounding box center [1500, 27] width 20 height 20
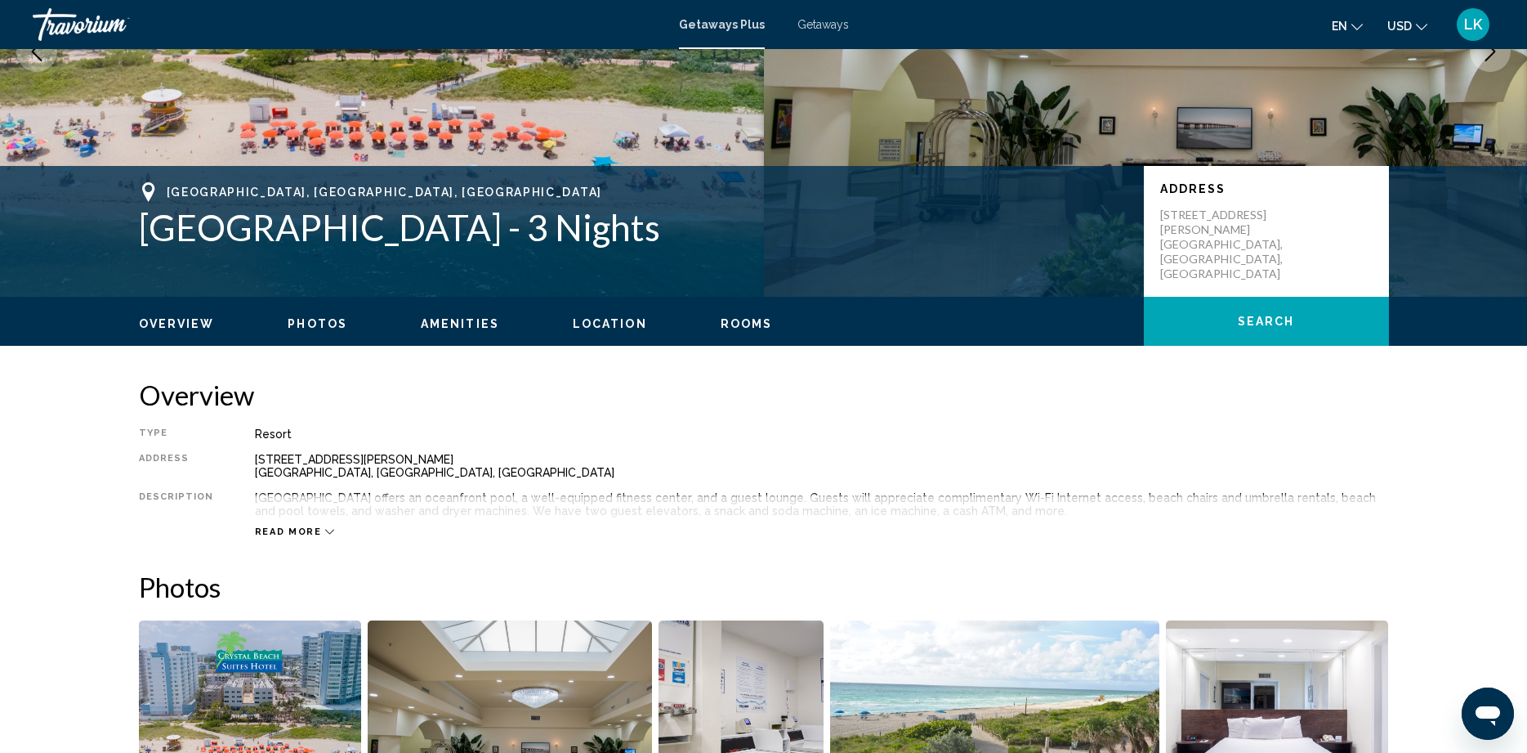
scroll to position [245, 0]
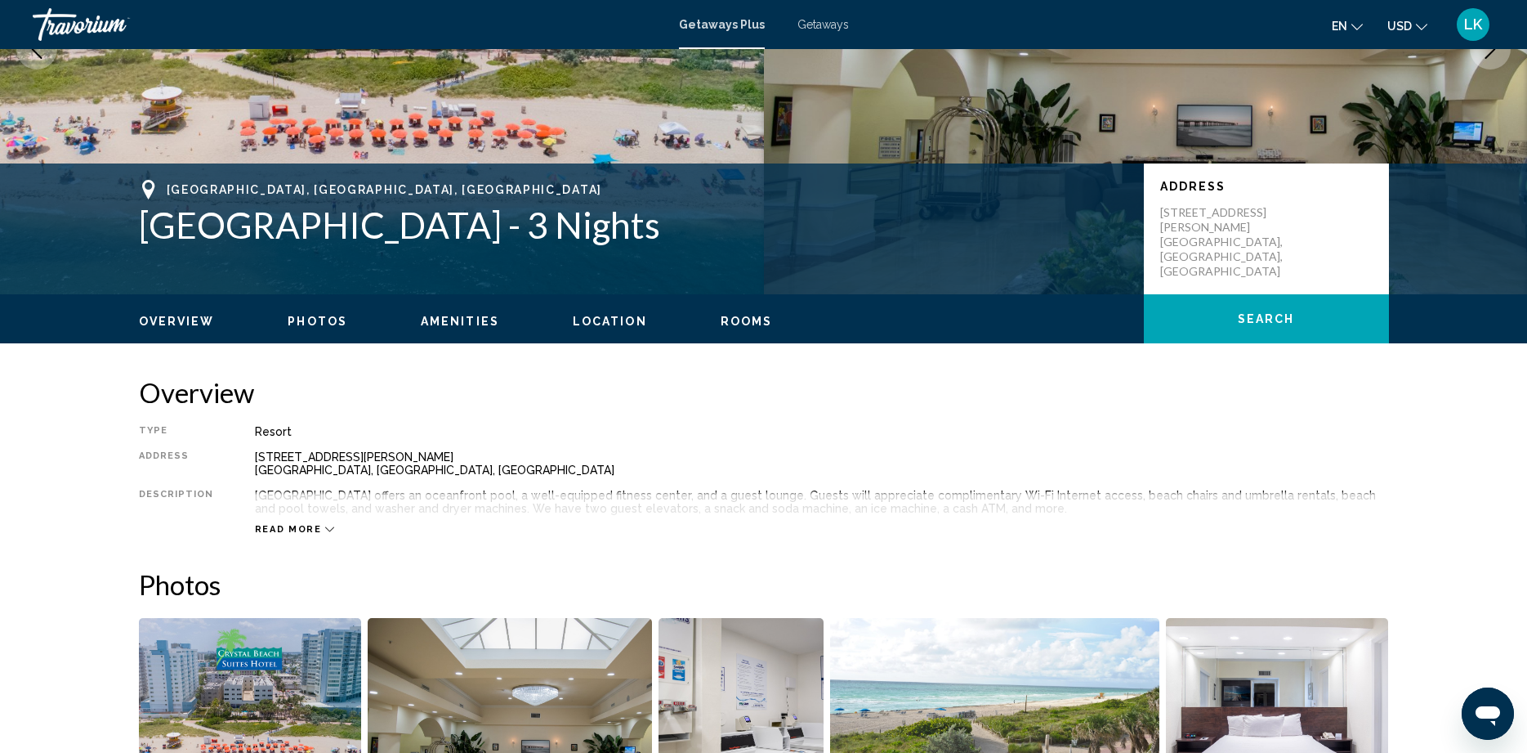
click at [748, 322] on span "Rooms" at bounding box center [747, 321] width 52 height 13
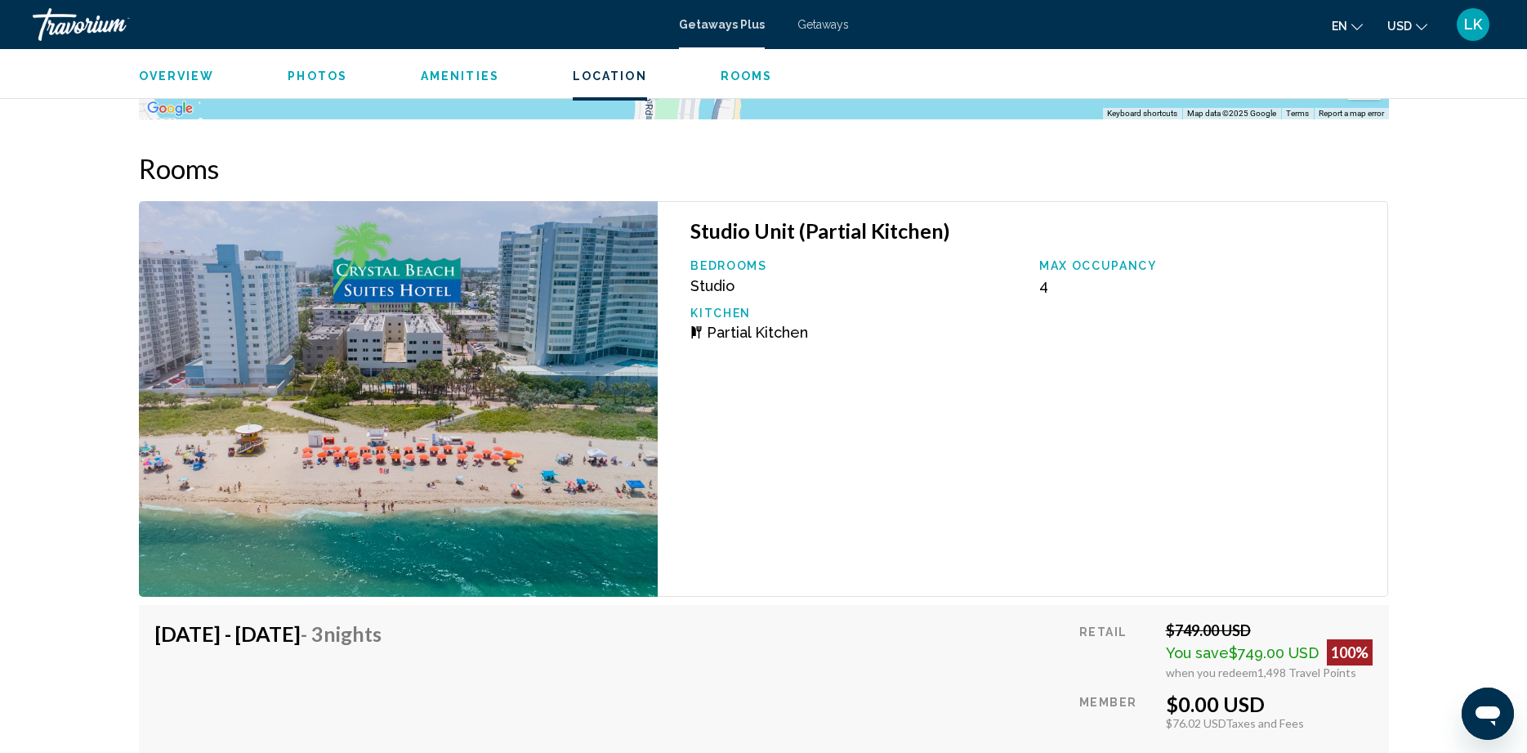
scroll to position [2317, 0]
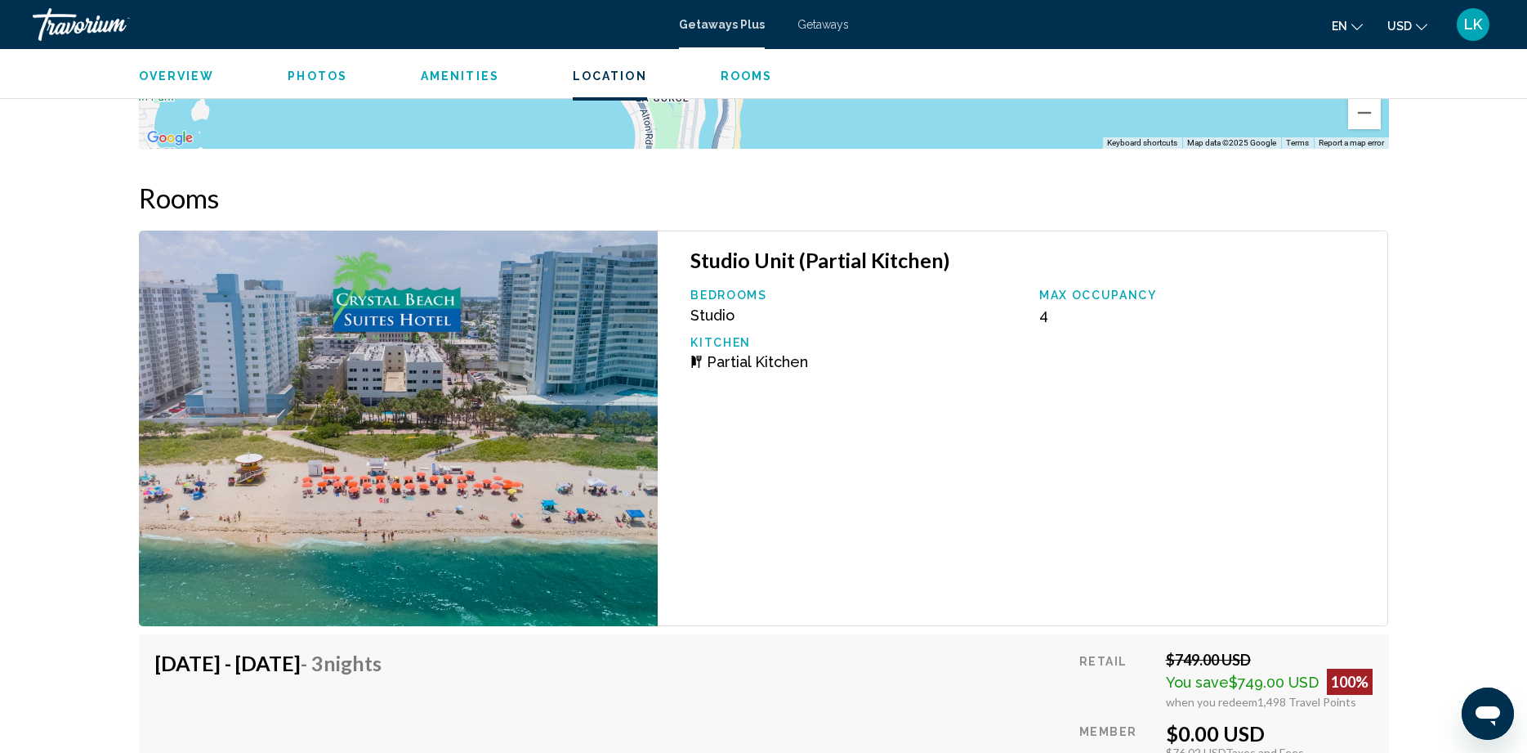
click at [315, 73] on span "Photos" at bounding box center [318, 75] width 60 height 13
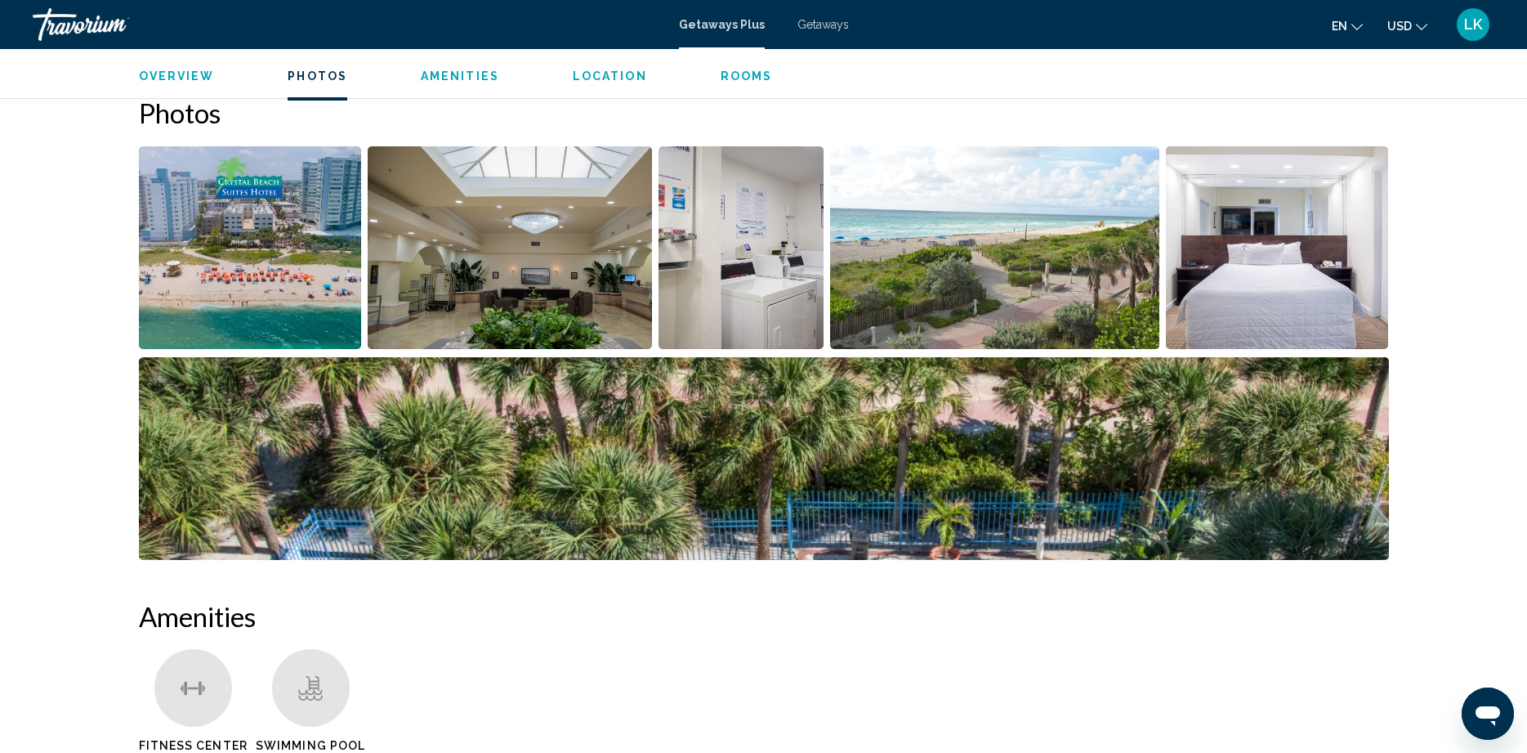
scroll to position [716, 0]
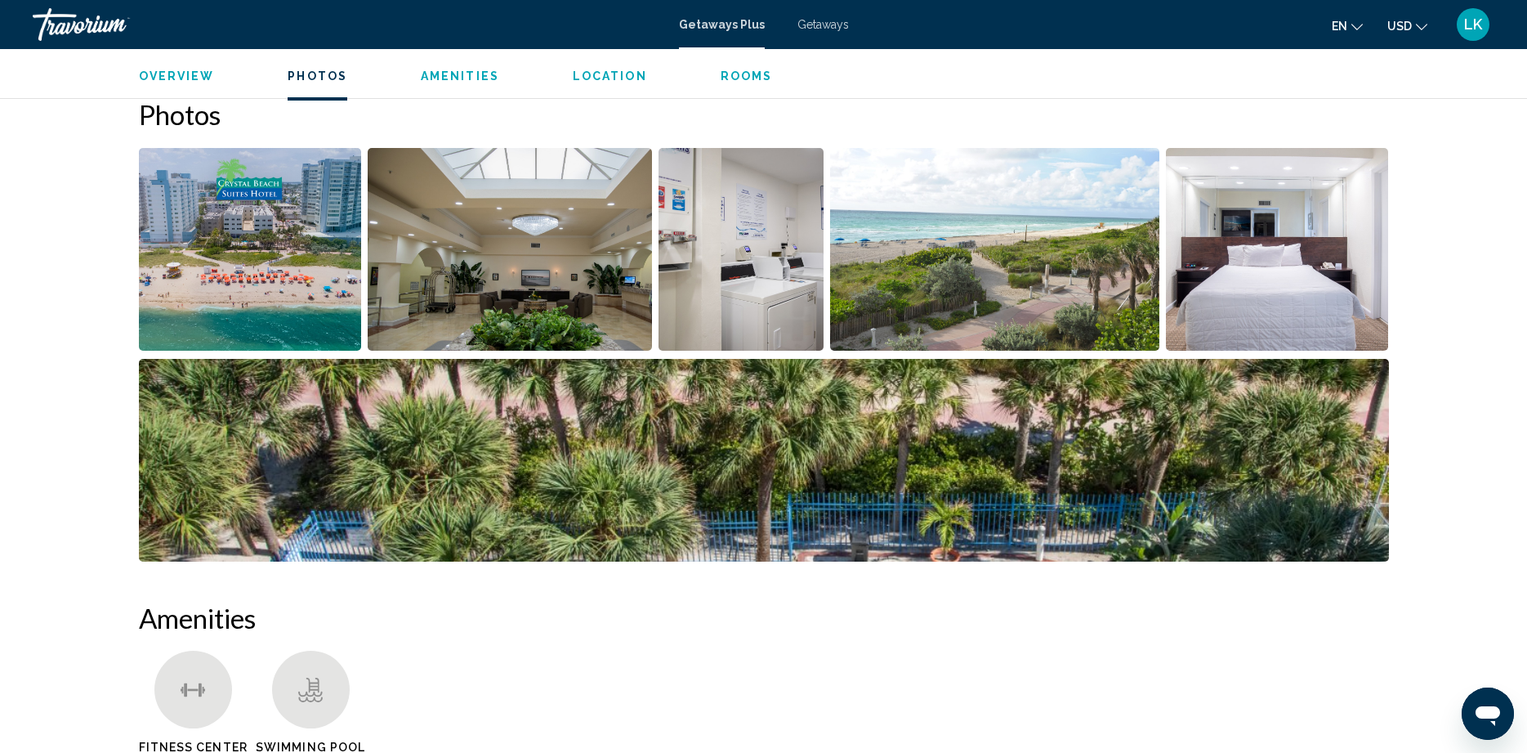
click at [731, 296] on img "Open full-screen image slider" at bounding box center [742, 249] width 166 height 203
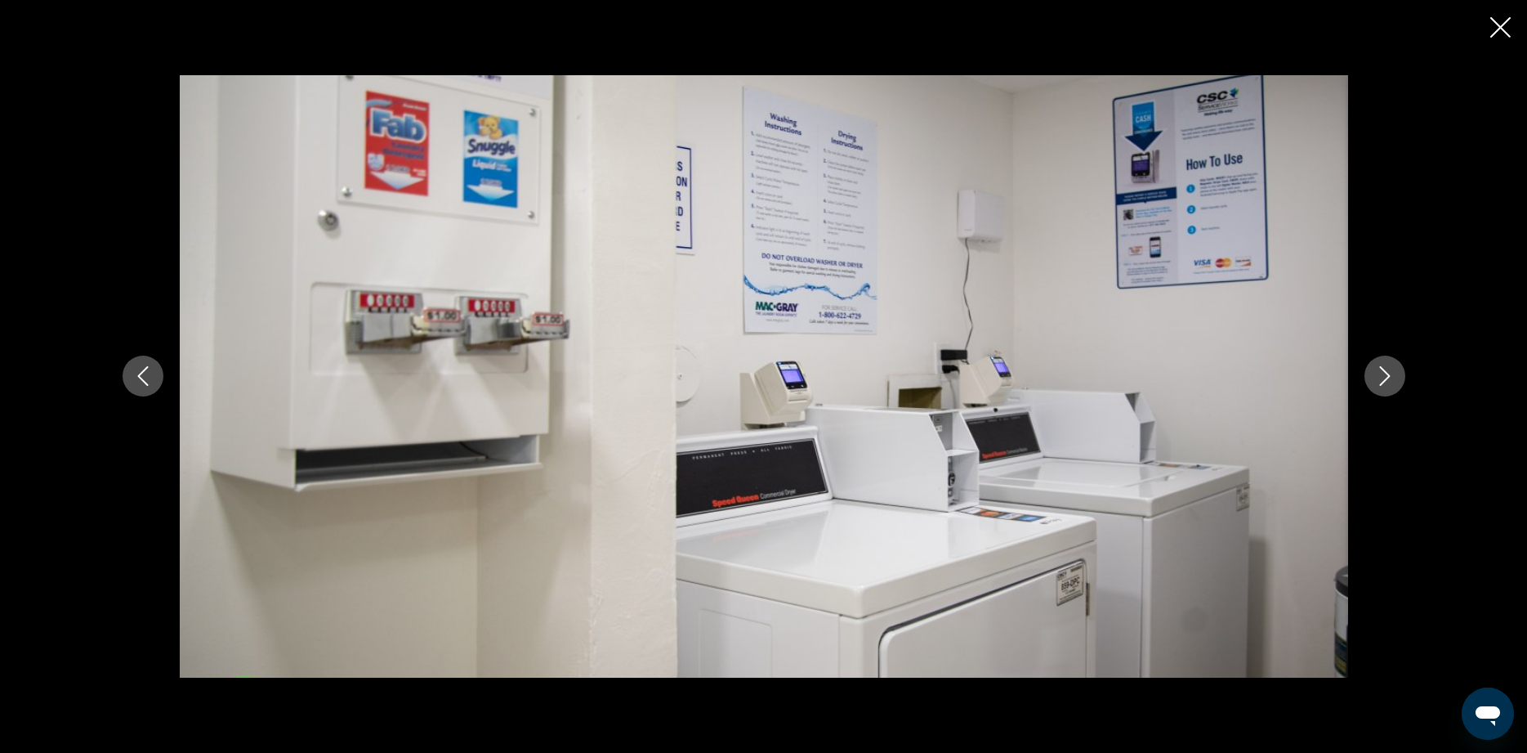
click at [1385, 373] on icon "Next image" at bounding box center [1385, 376] width 20 height 20
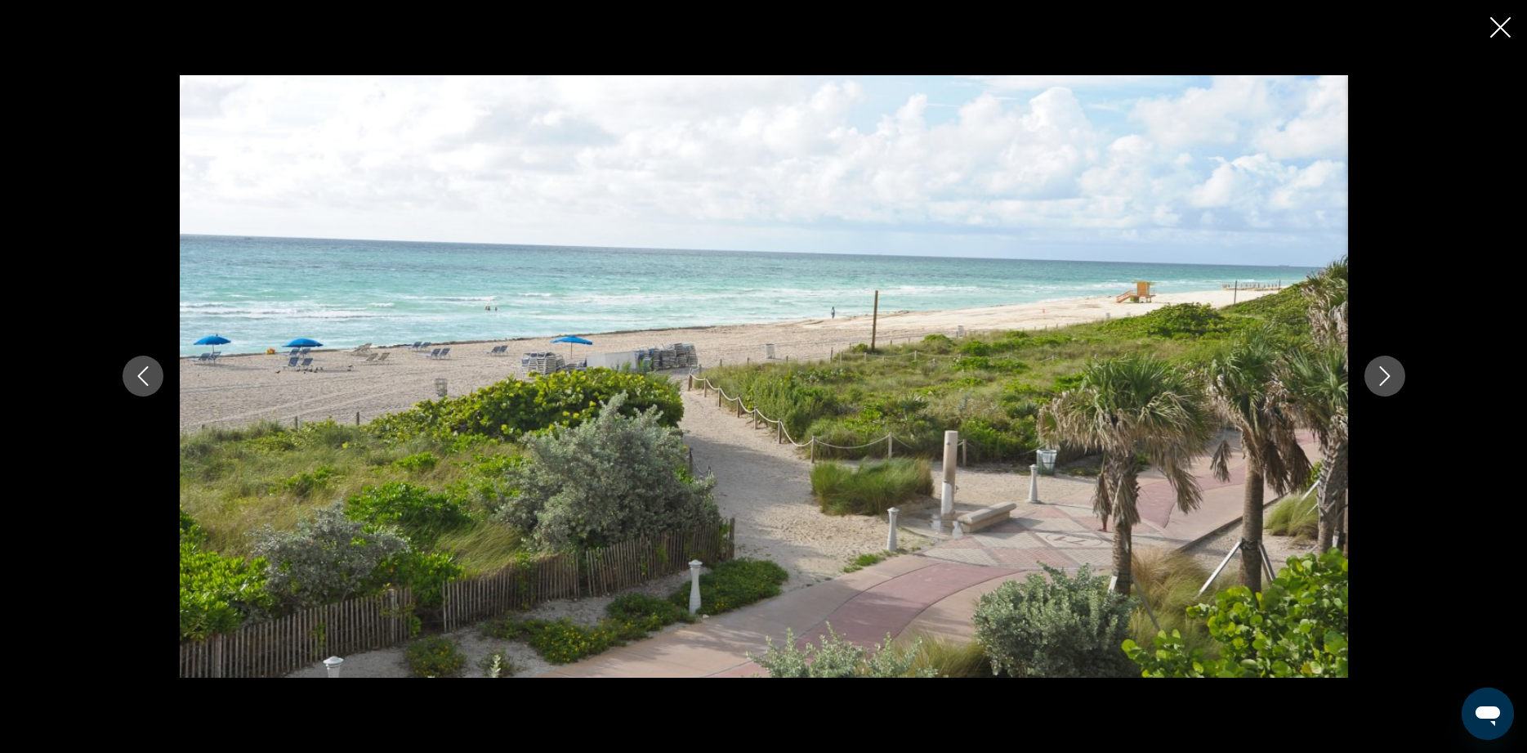
click at [1385, 373] on icon "Next image" at bounding box center [1385, 376] width 20 height 20
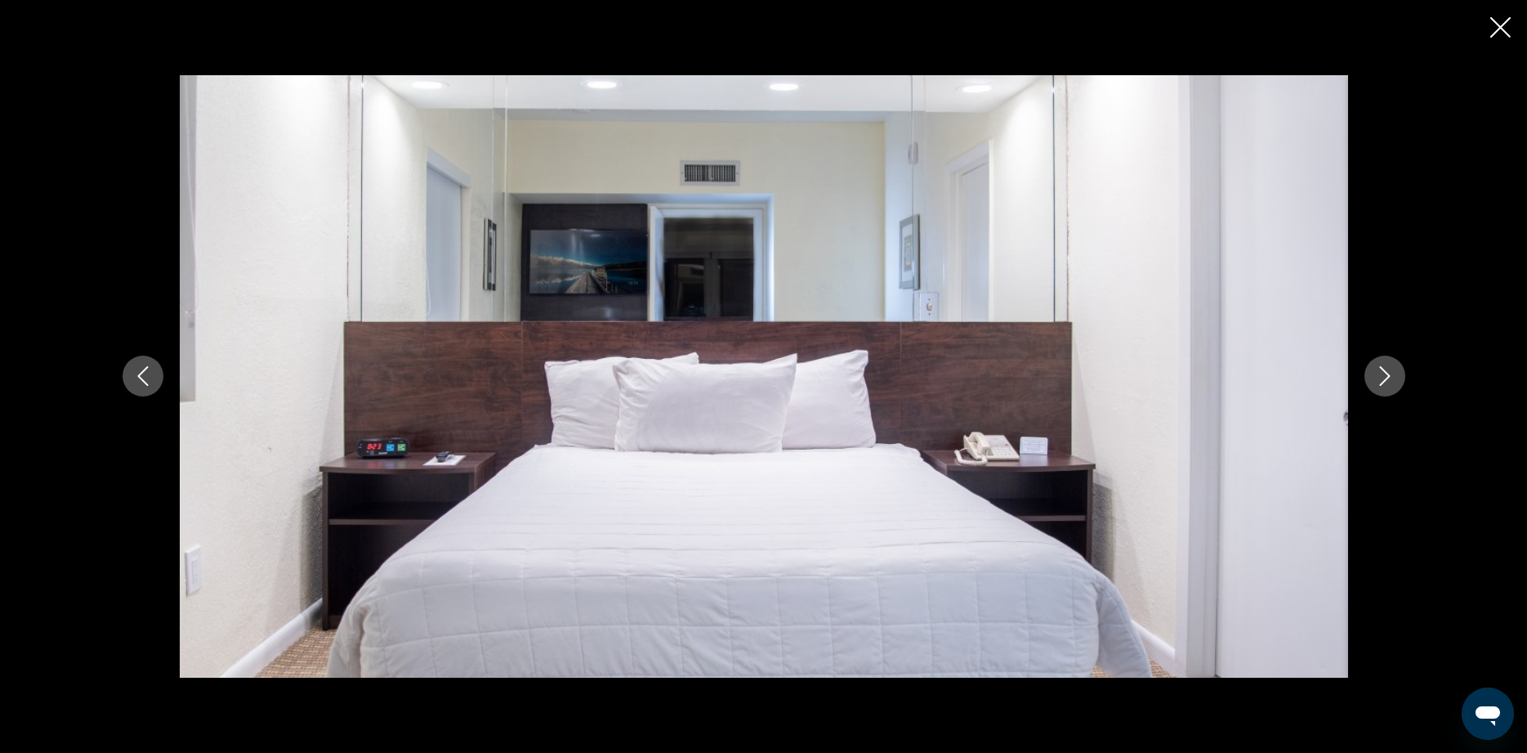
click at [1385, 373] on icon "Next image" at bounding box center [1385, 376] width 20 height 20
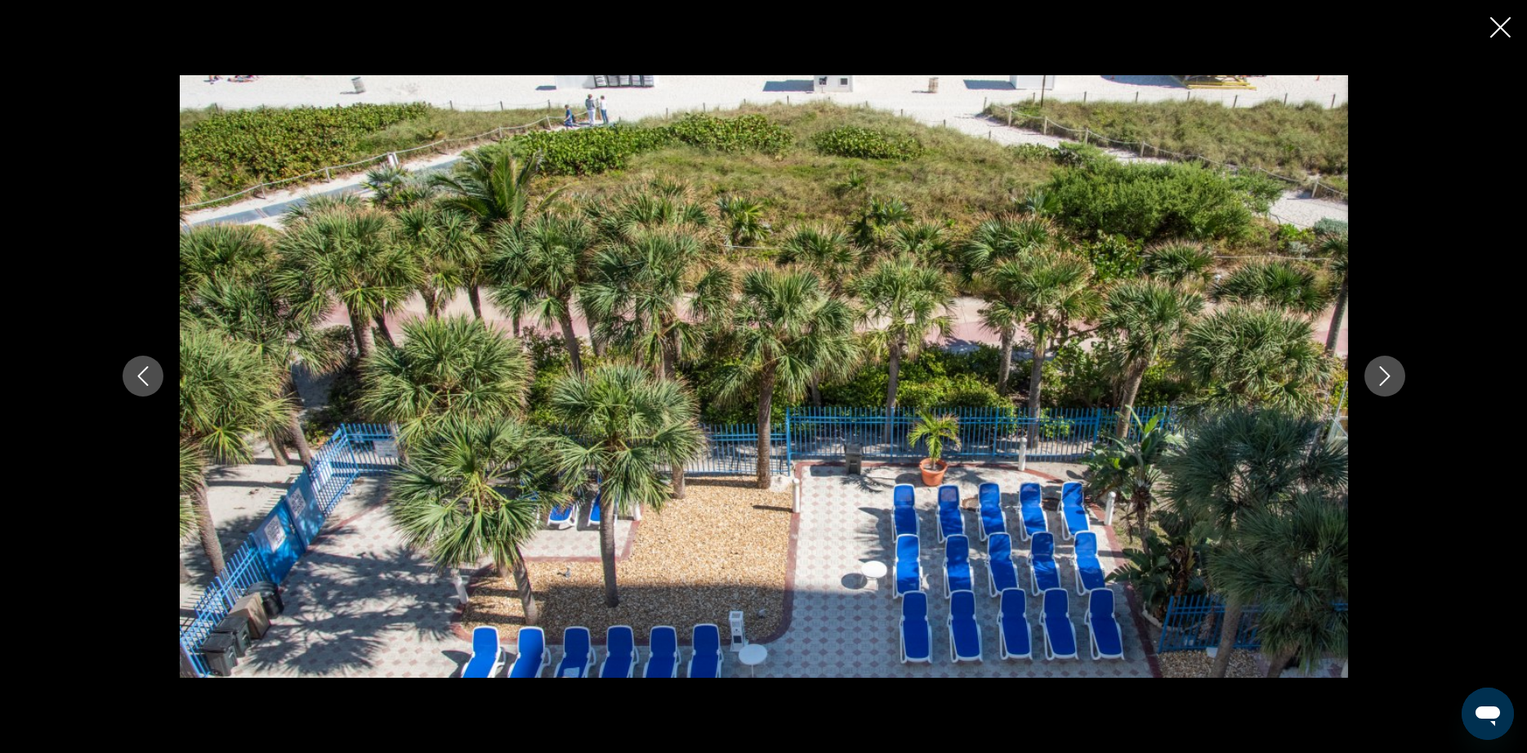
click at [1385, 373] on icon "Next image" at bounding box center [1385, 376] width 20 height 20
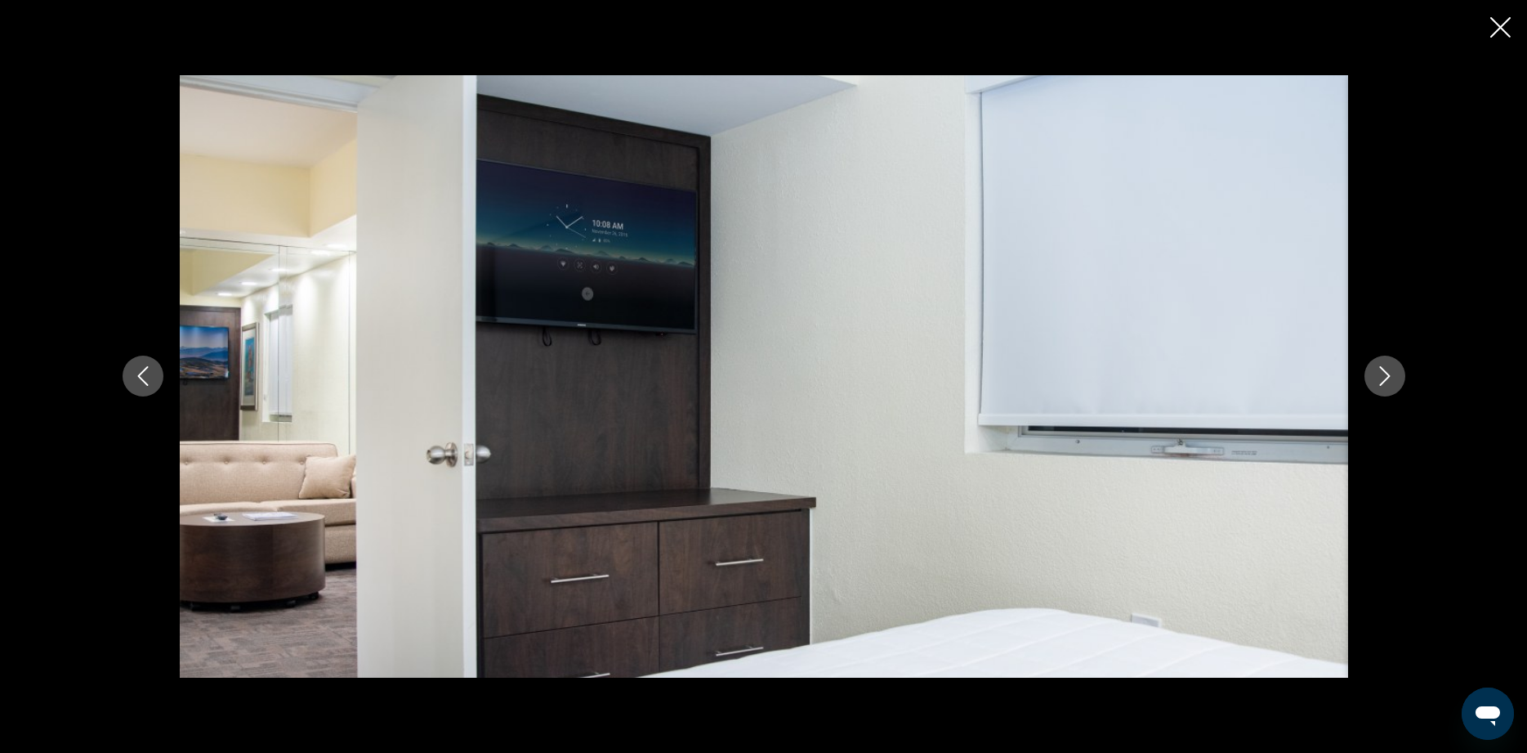
click at [1385, 373] on icon "Next image" at bounding box center [1385, 376] width 20 height 20
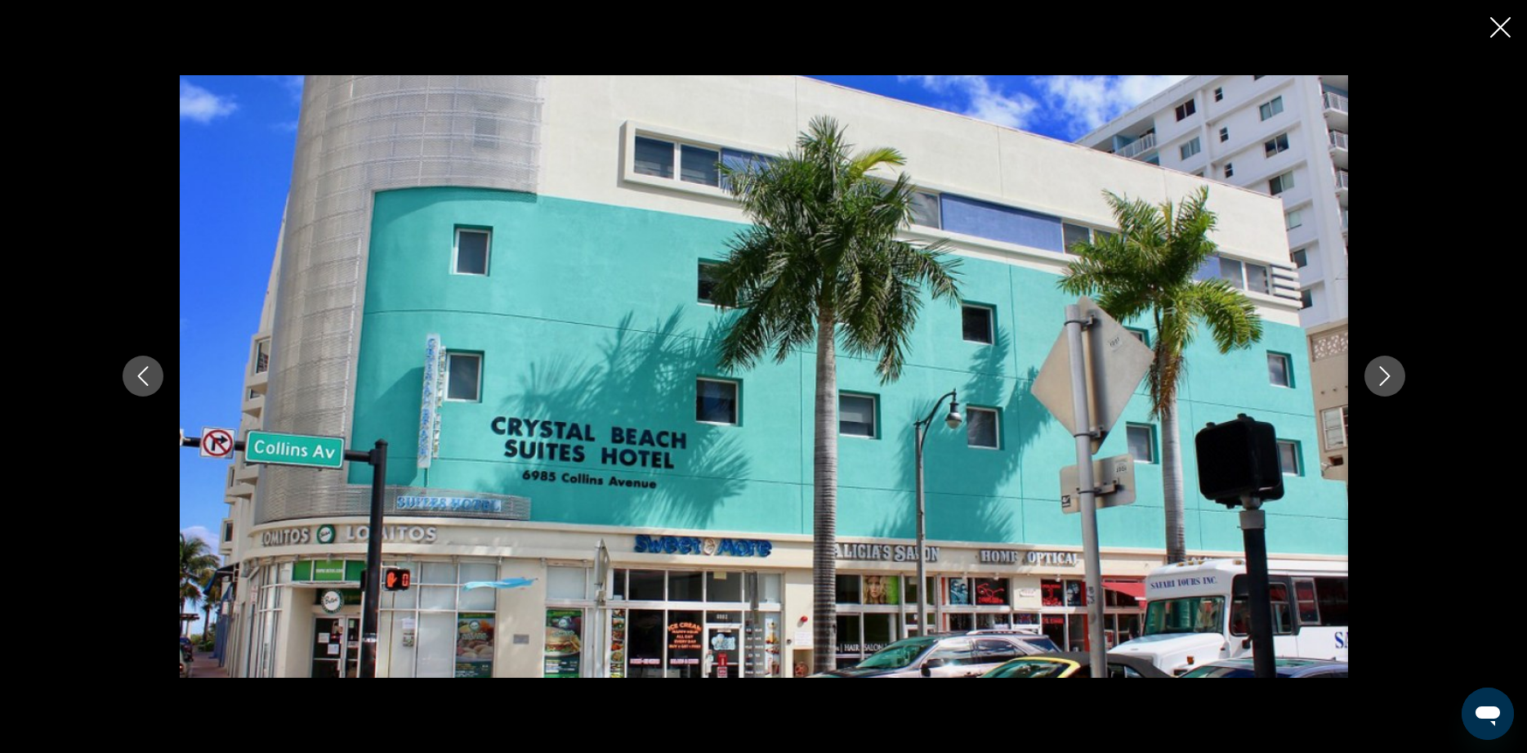
click at [1385, 373] on icon "Next image" at bounding box center [1385, 376] width 20 height 20
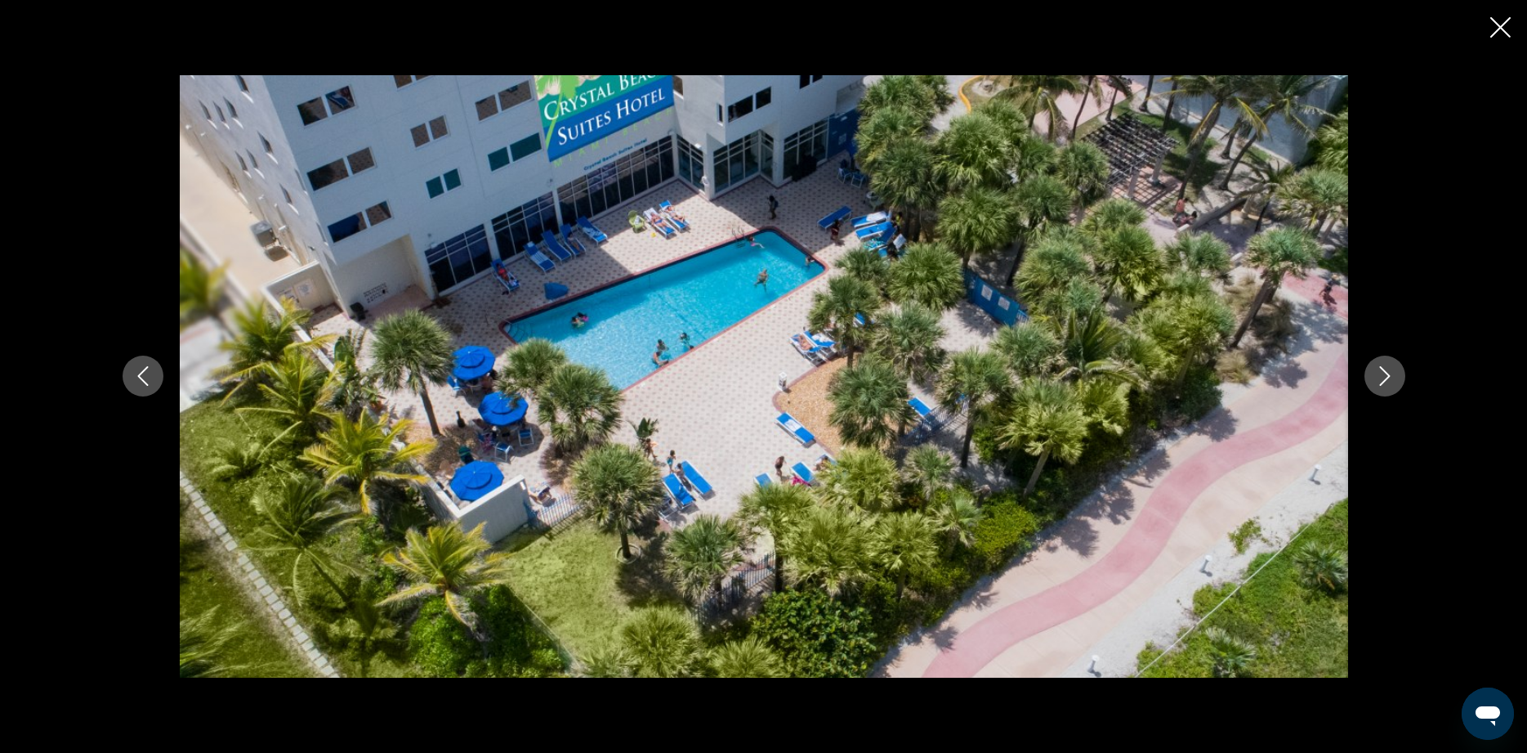
click at [1385, 373] on icon "Next image" at bounding box center [1385, 376] width 20 height 20
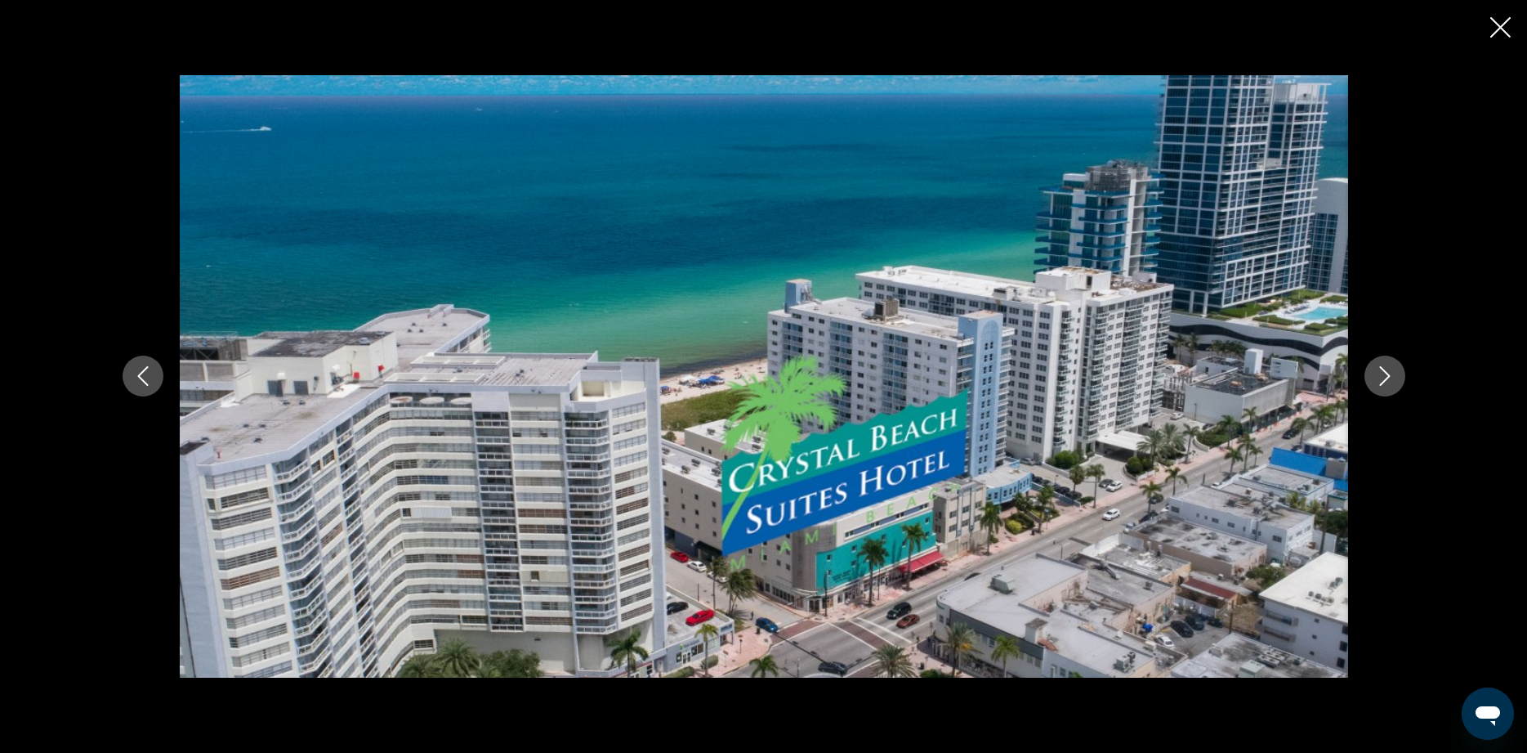
click at [1385, 373] on icon "Next image" at bounding box center [1385, 376] width 20 height 20
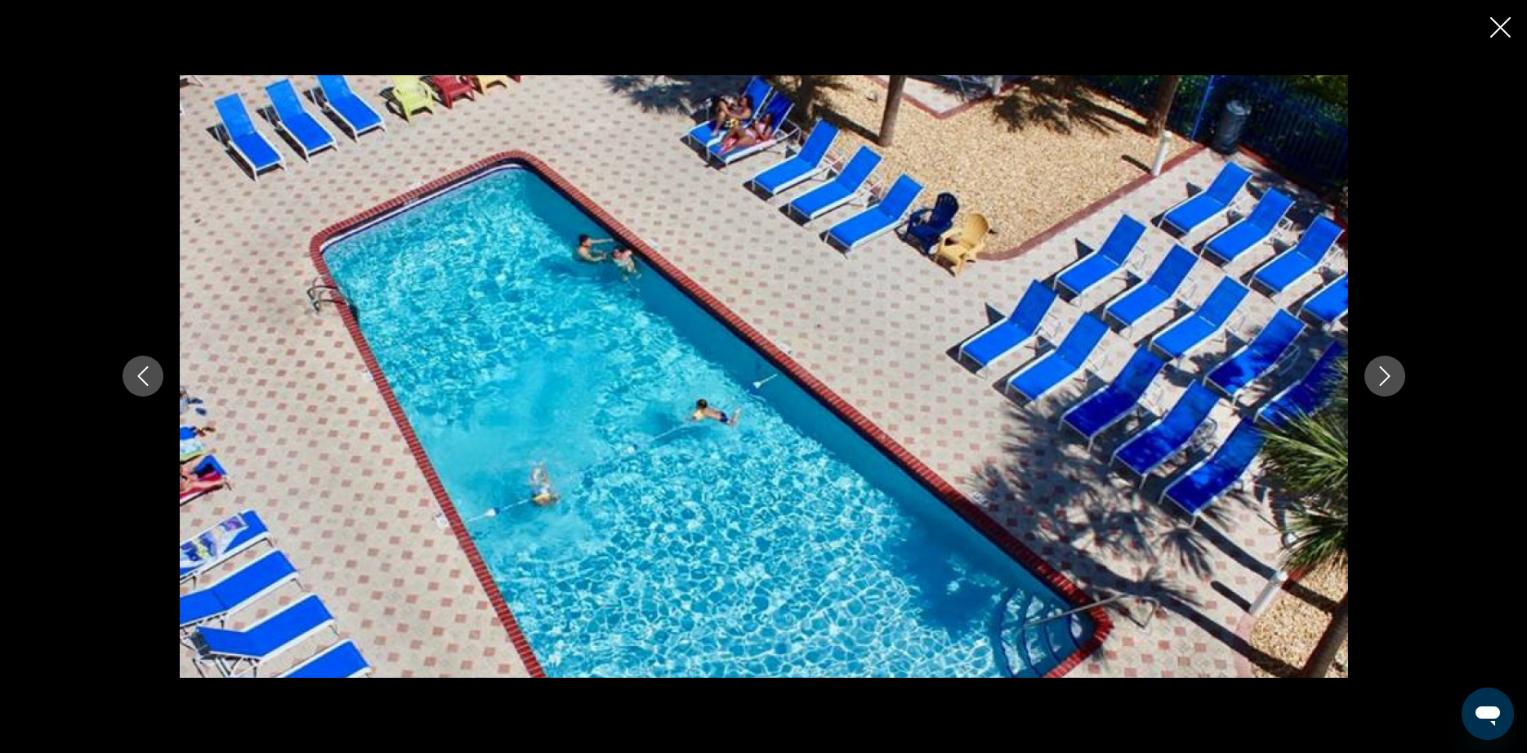
click at [1387, 374] on icon "Next image" at bounding box center [1384, 377] width 11 height 20
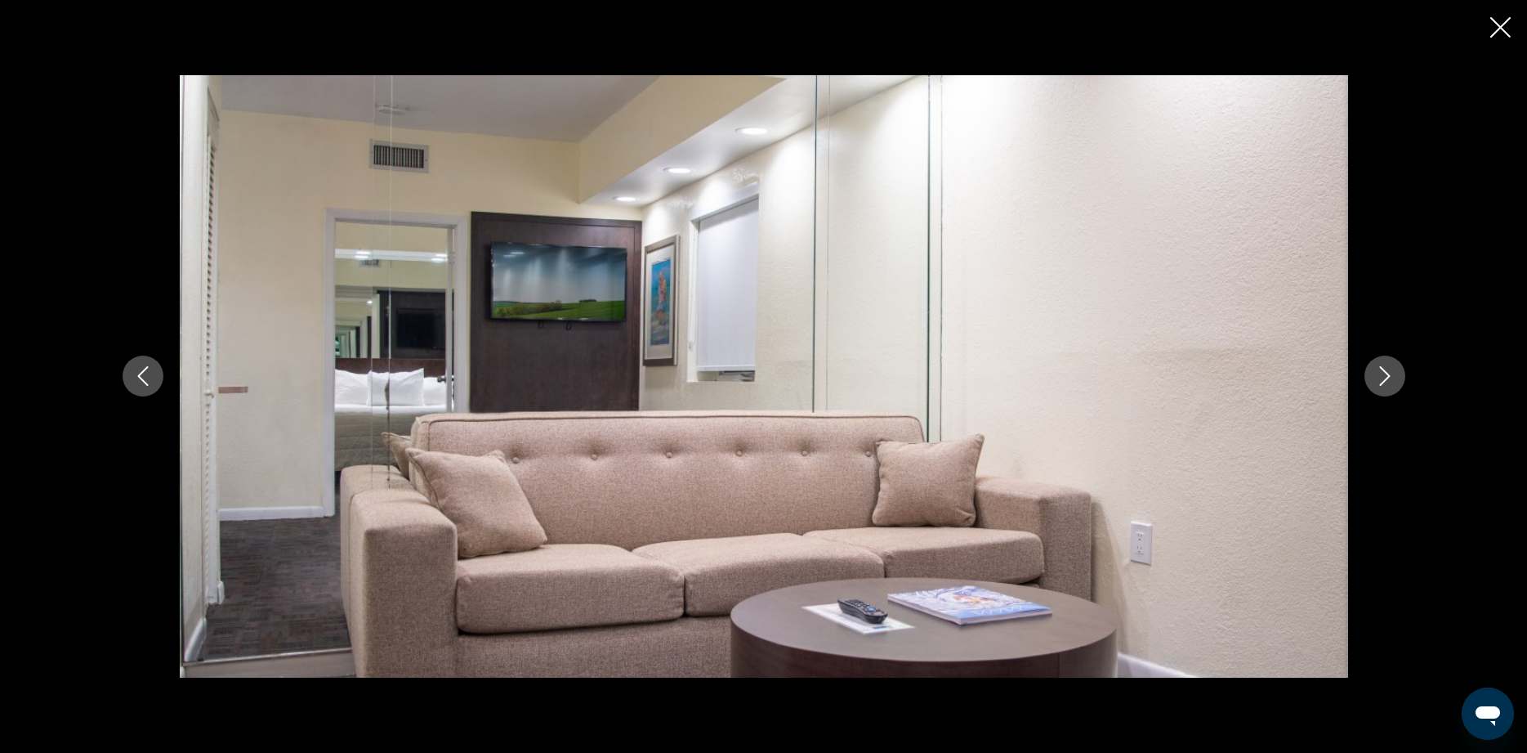
click at [1387, 374] on icon "Next image" at bounding box center [1384, 377] width 11 height 20
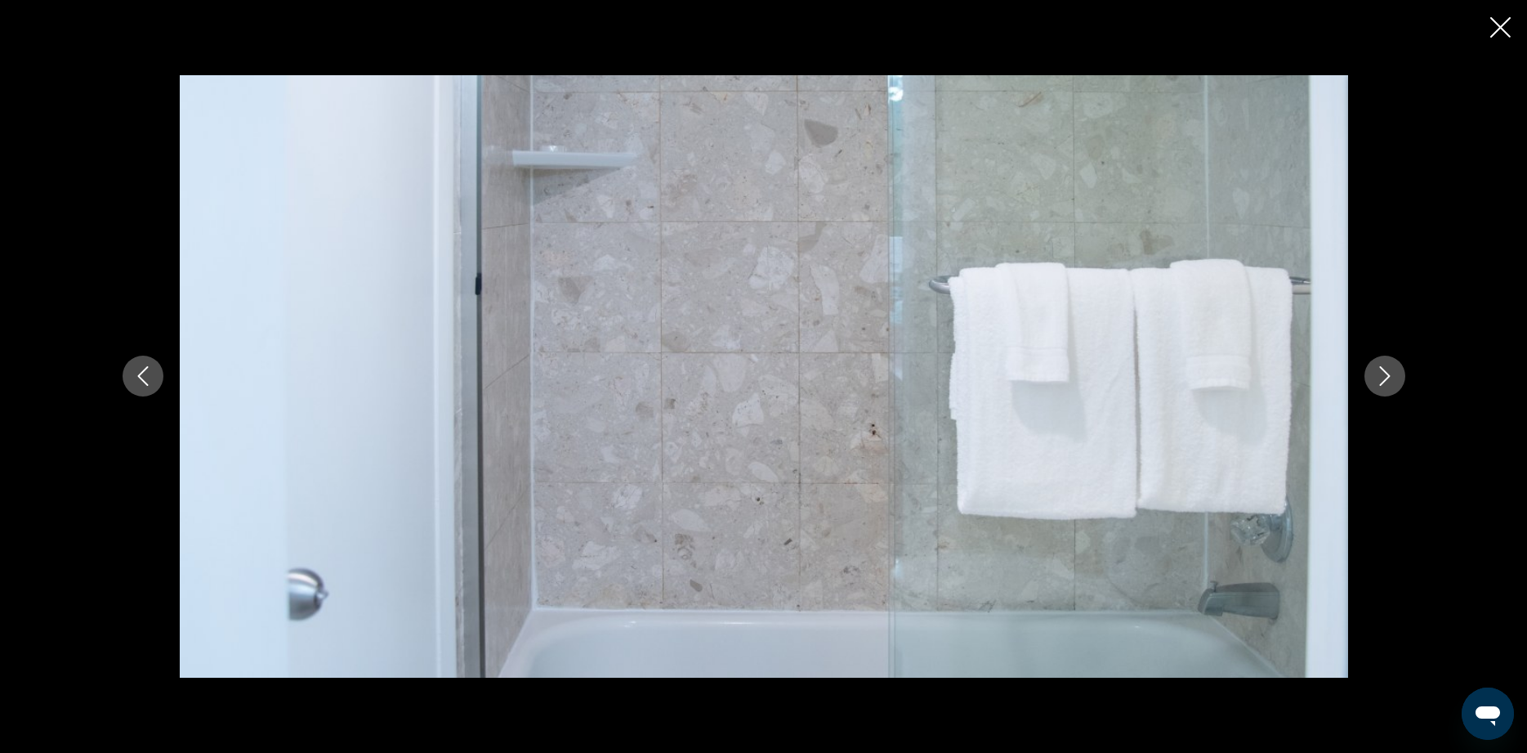
click at [1387, 374] on icon "Next image" at bounding box center [1384, 377] width 11 height 20
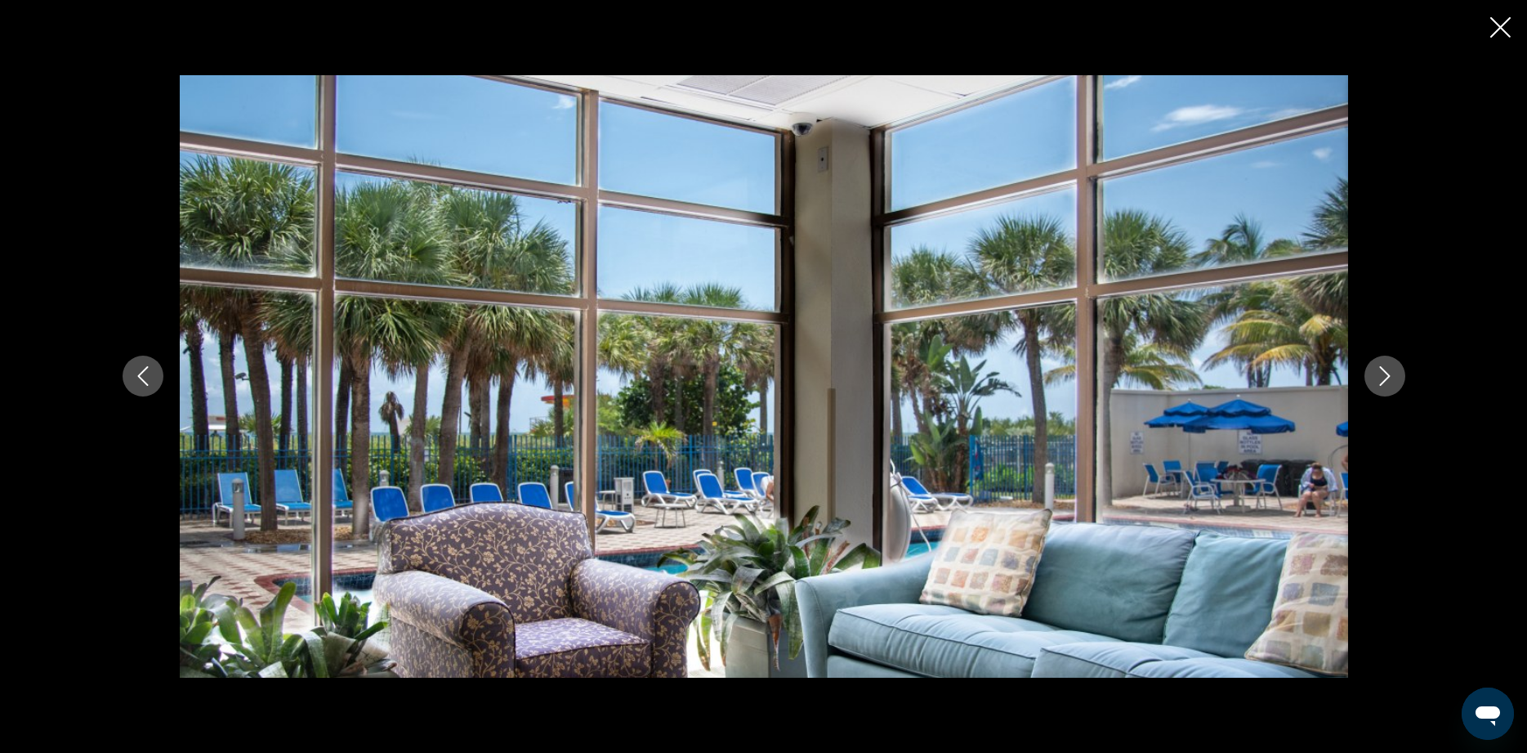
click at [1387, 374] on icon "Next image" at bounding box center [1384, 377] width 11 height 20
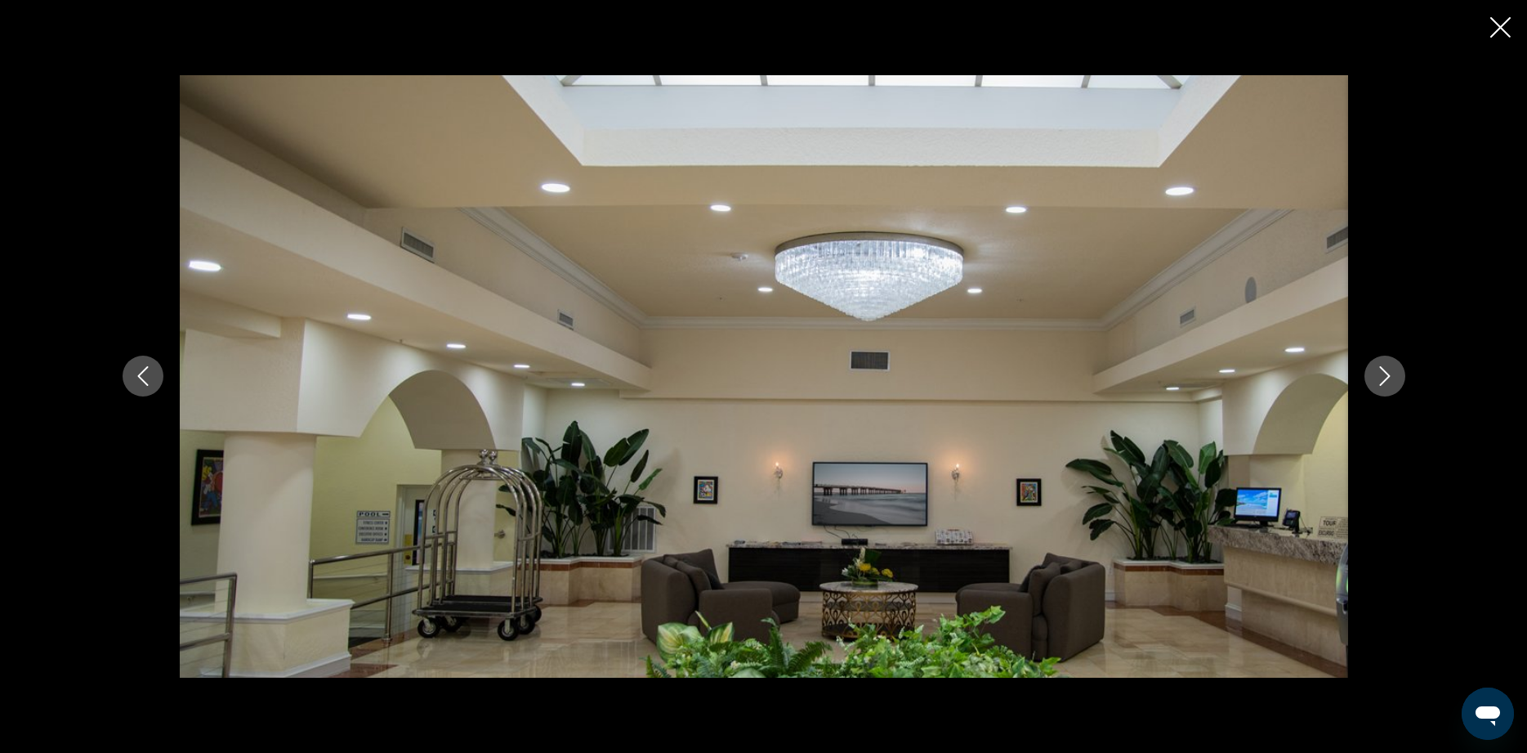
click at [1385, 373] on icon "Next image" at bounding box center [1385, 376] width 20 height 20
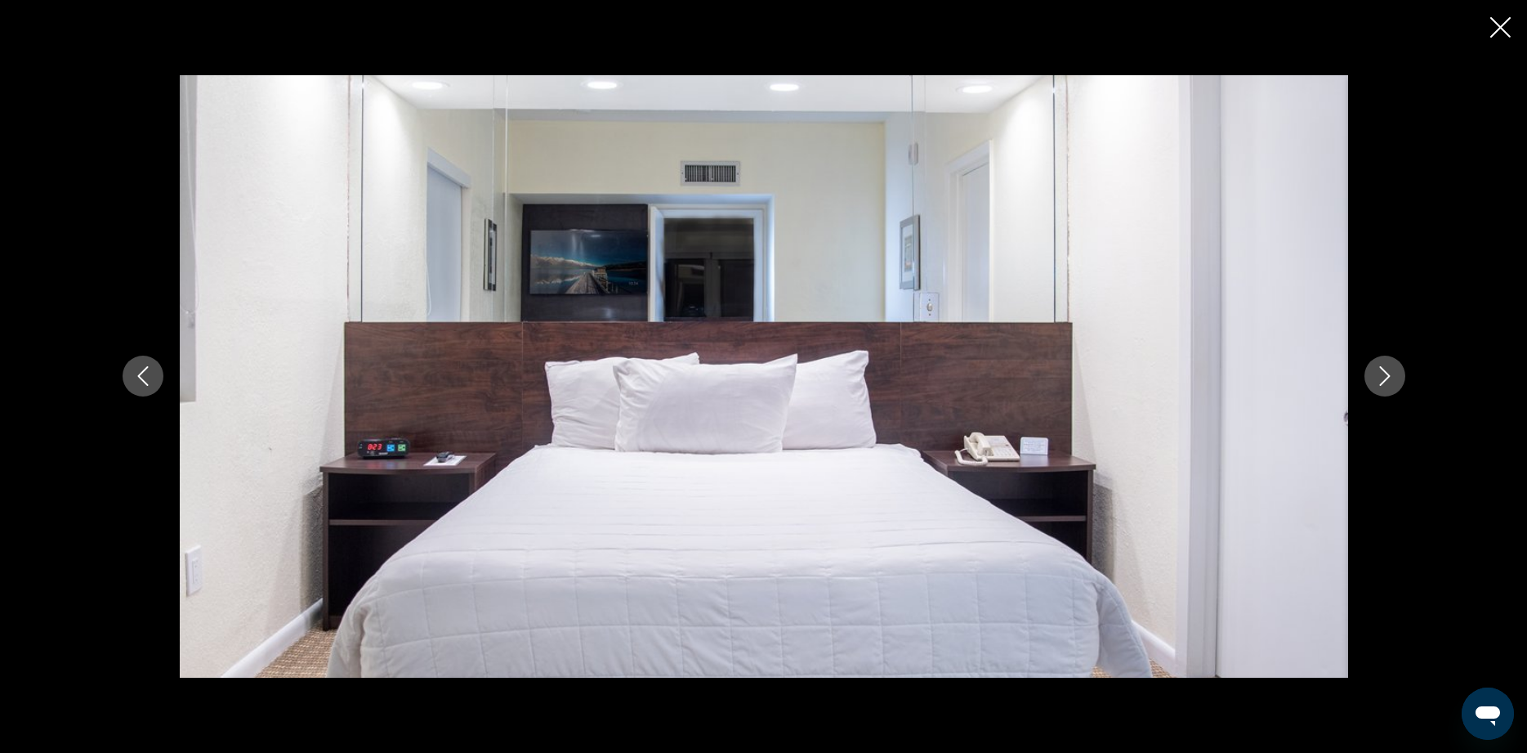
click at [1385, 373] on icon "Next image" at bounding box center [1385, 376] width 20 height 20
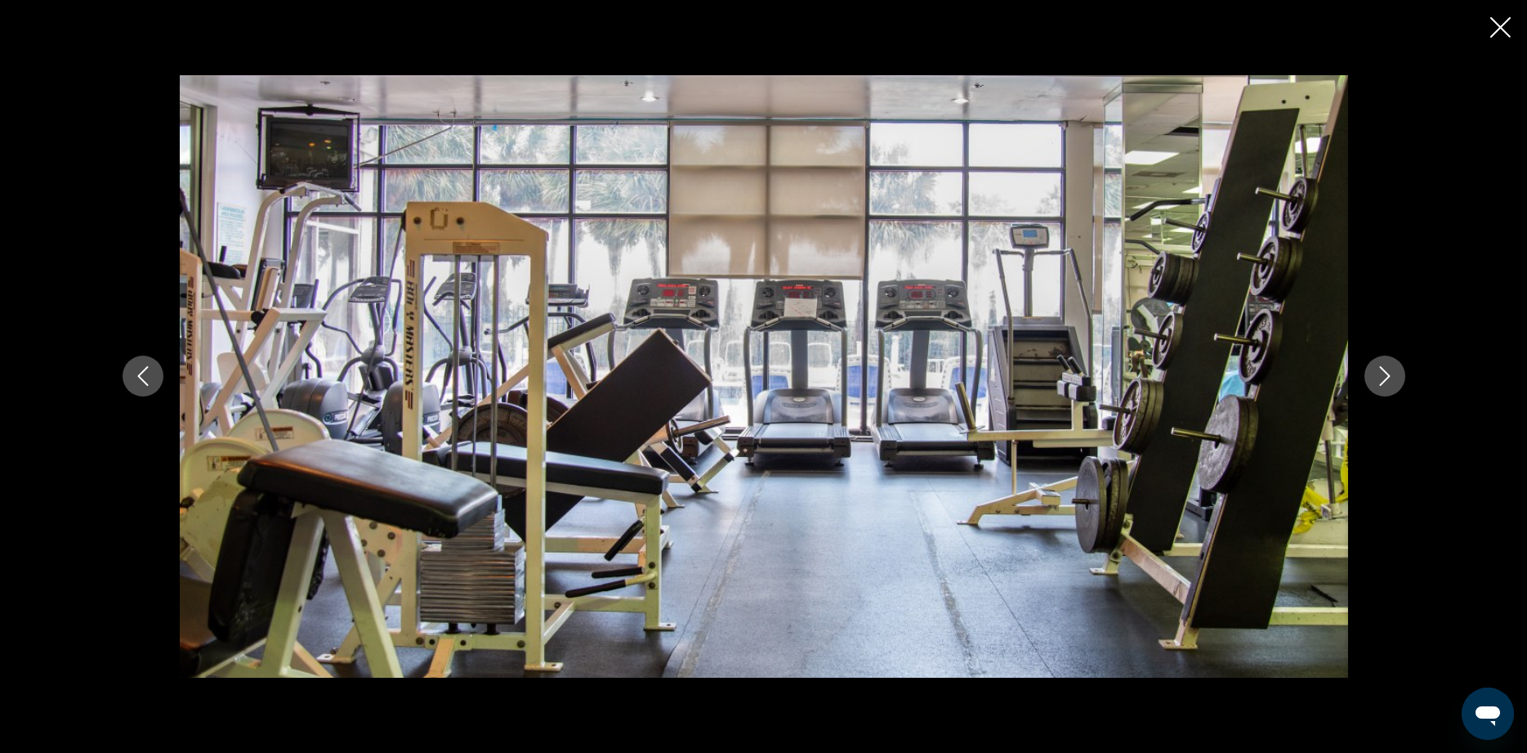
click at [1385, 373] on icon "Next image" at bounding box center [1385, 376] width 20 height 20
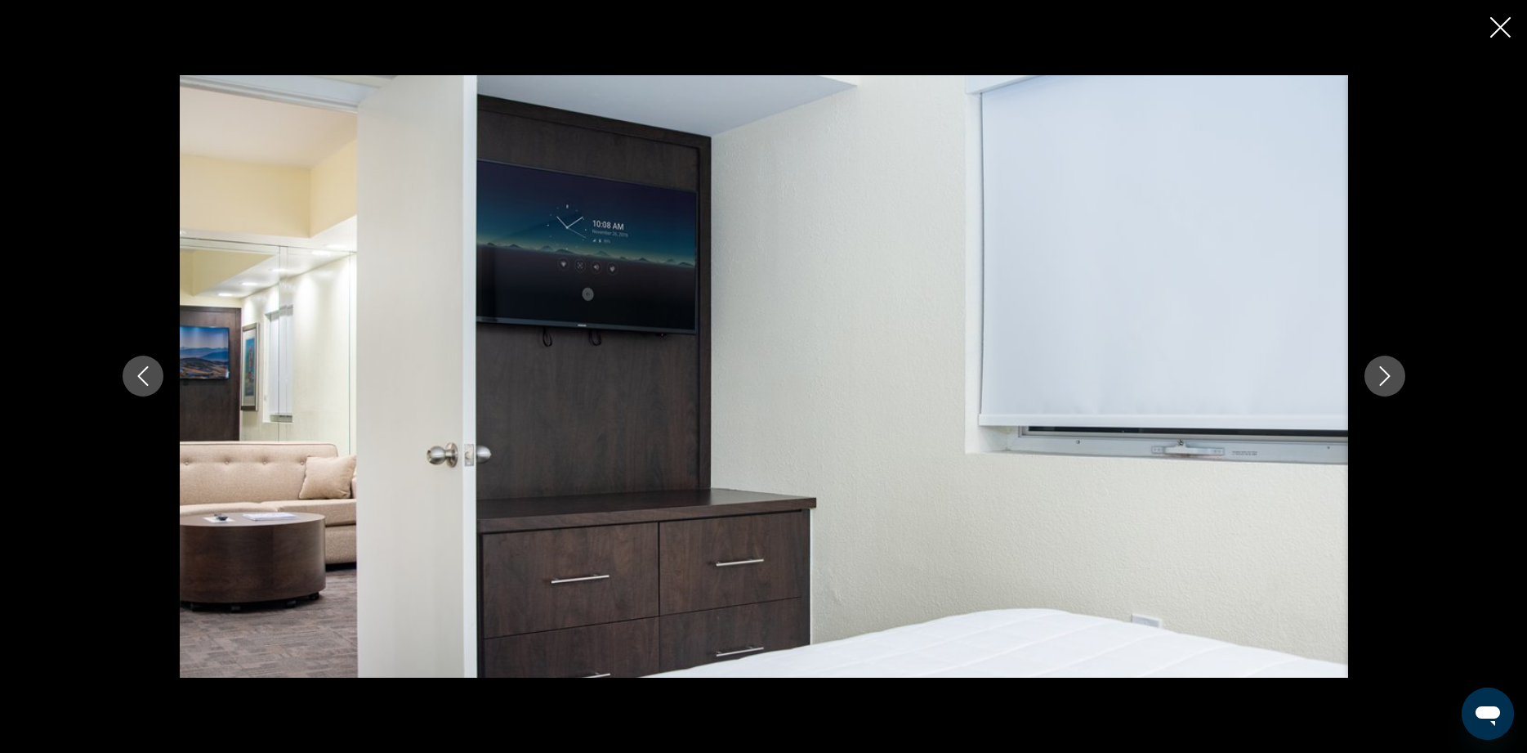
click at [1385, 373] on icon "Next image" at bounding box center [1385, 376] width 20 height 20
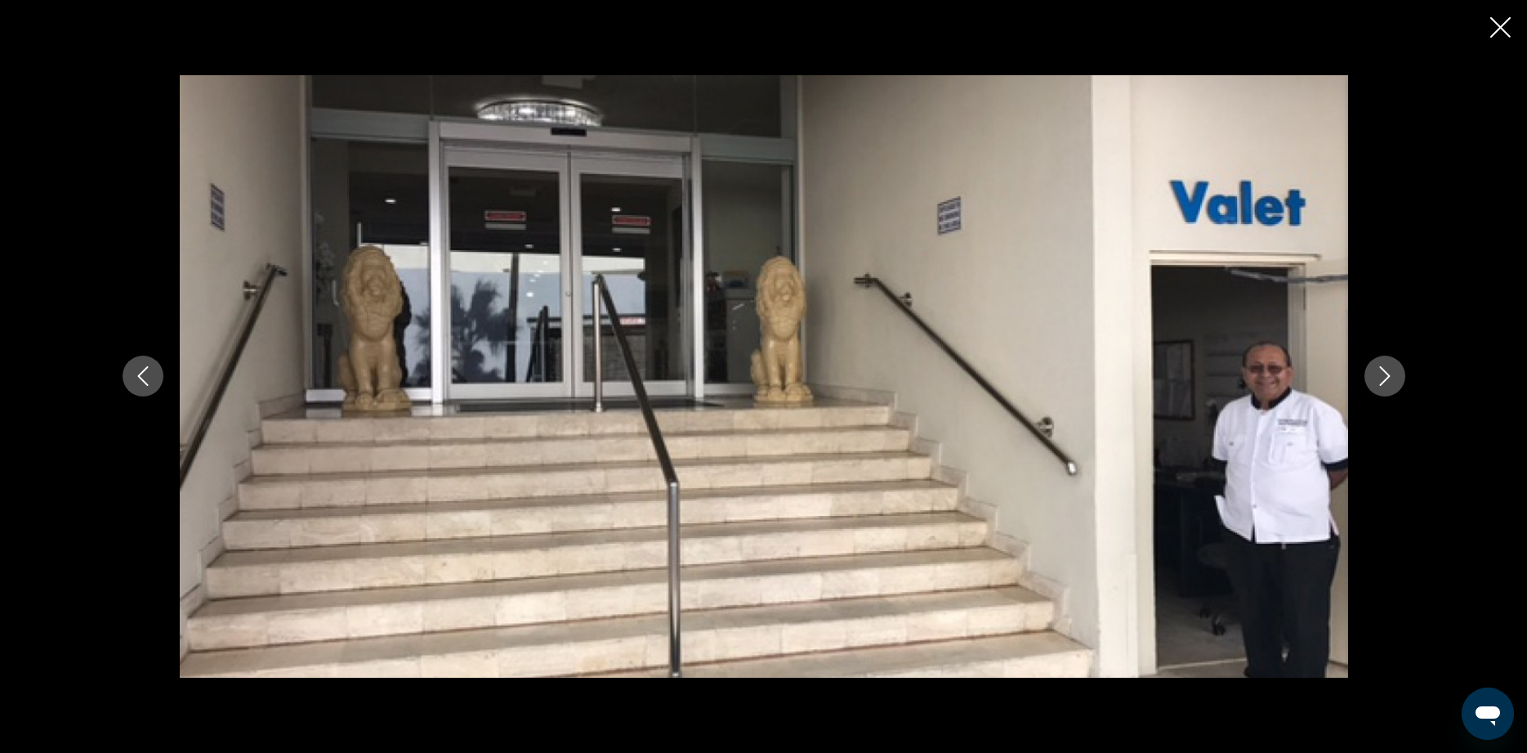
click at [1385, 373] on icon "Next image" at bounding box center [1385, 376] width 20 height 20
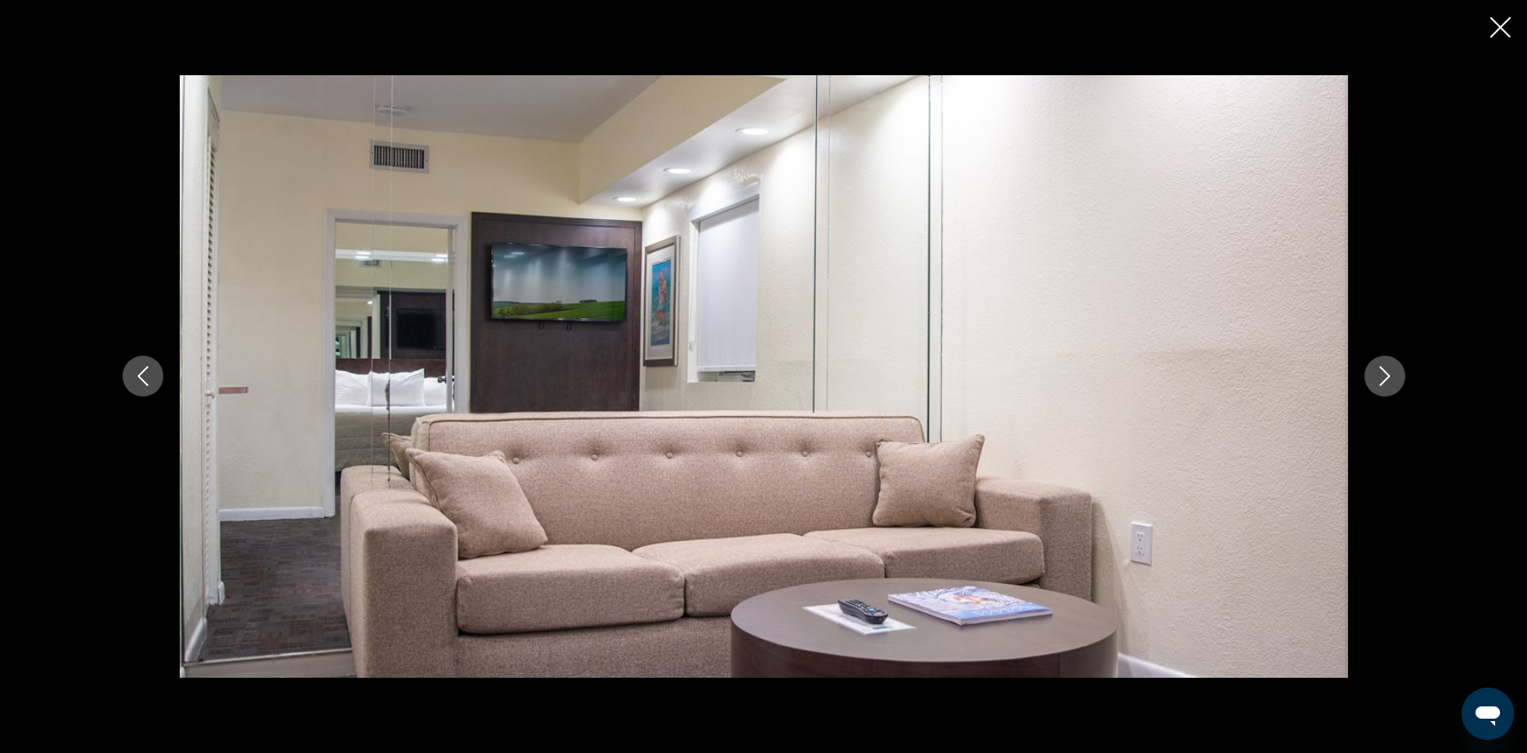
click at [1385, 373] on icon "Next image" at bounding box center [1385, 376] width 20 height 20
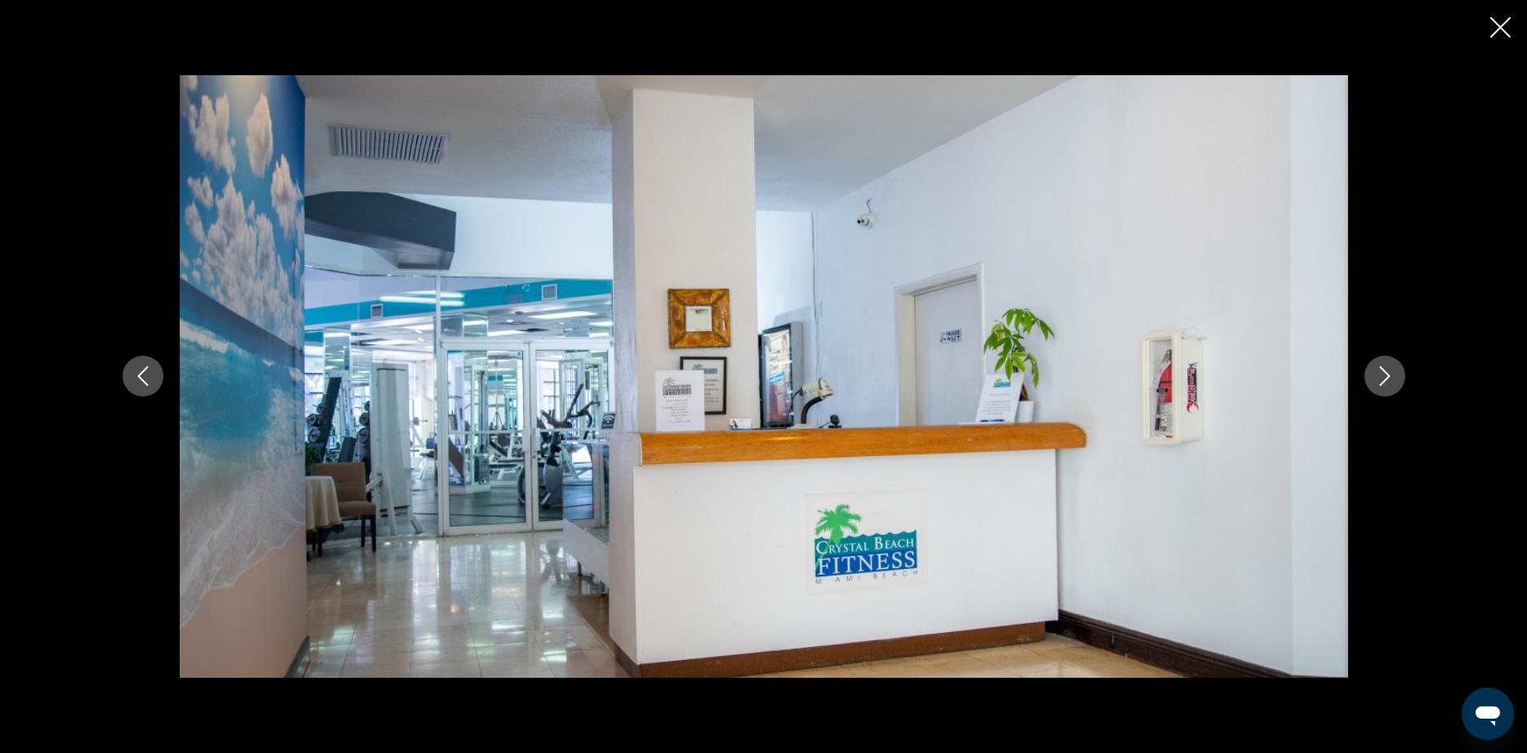
click at [1385, 373] on icon "Next image" at bounding box center [1385, 376] width 20 height 20
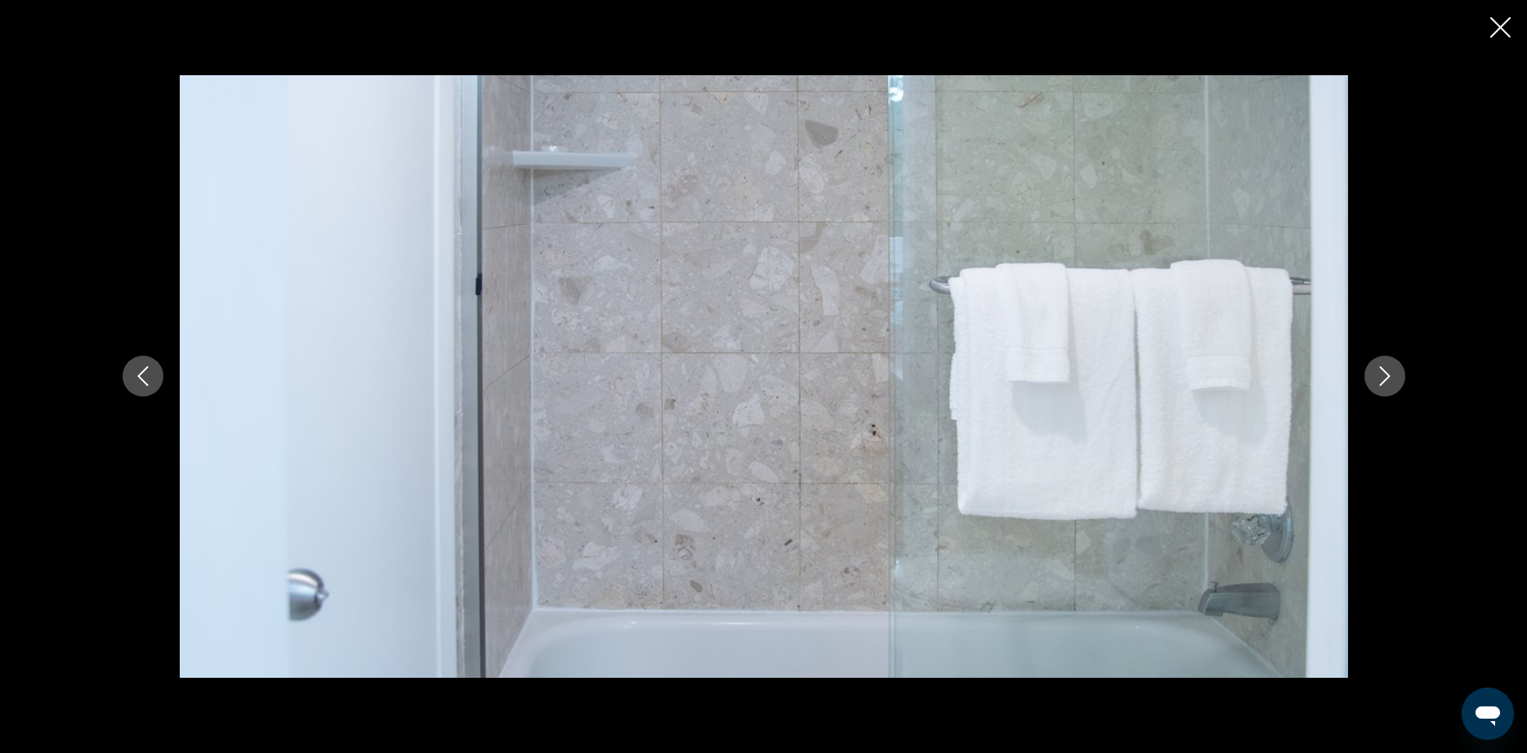
click at [1385, 373] on icon "Next image" at bounding box center [1385, 376] width 20 height 20
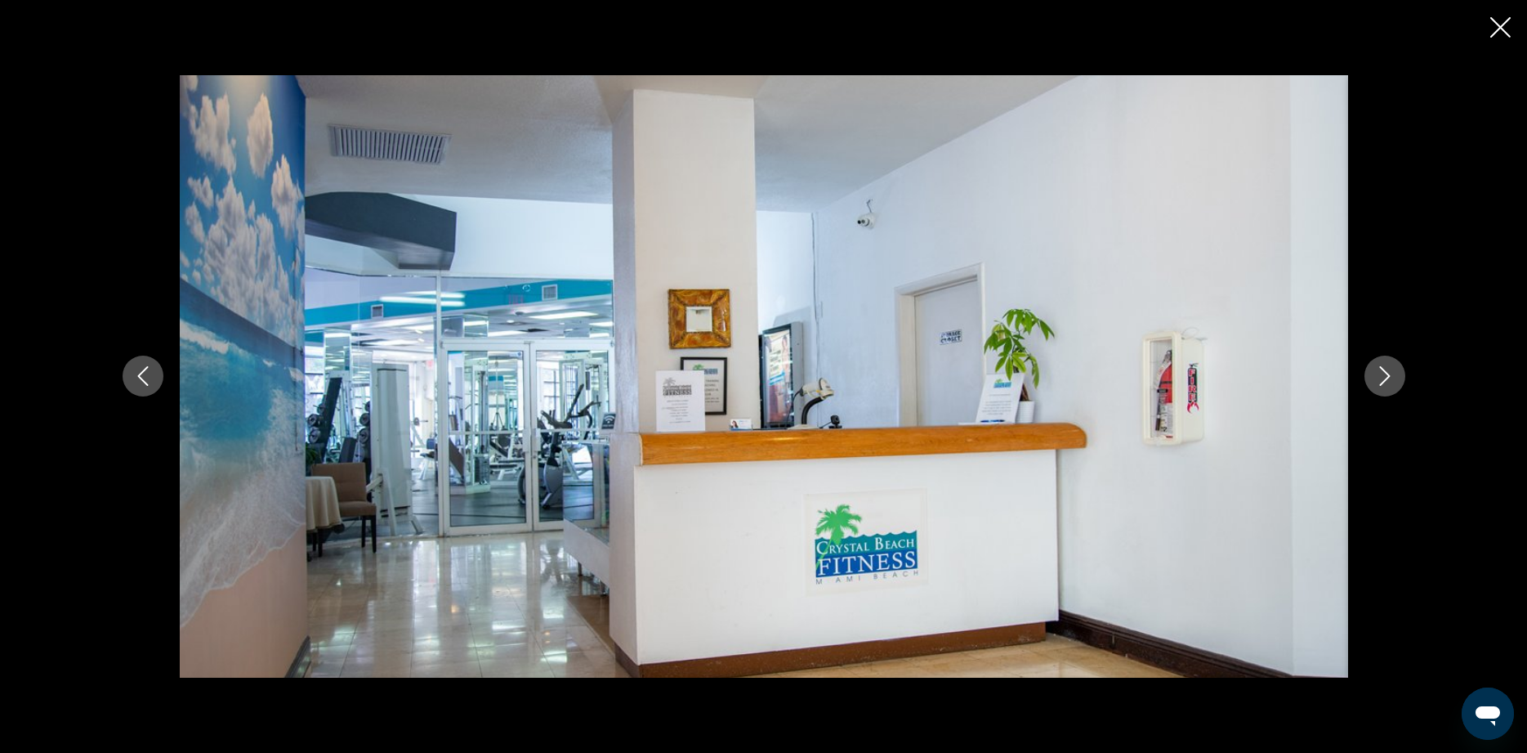
click at [1385, 373] on icon "Next image" at bounding box center [1385, 376] width 20 height 20
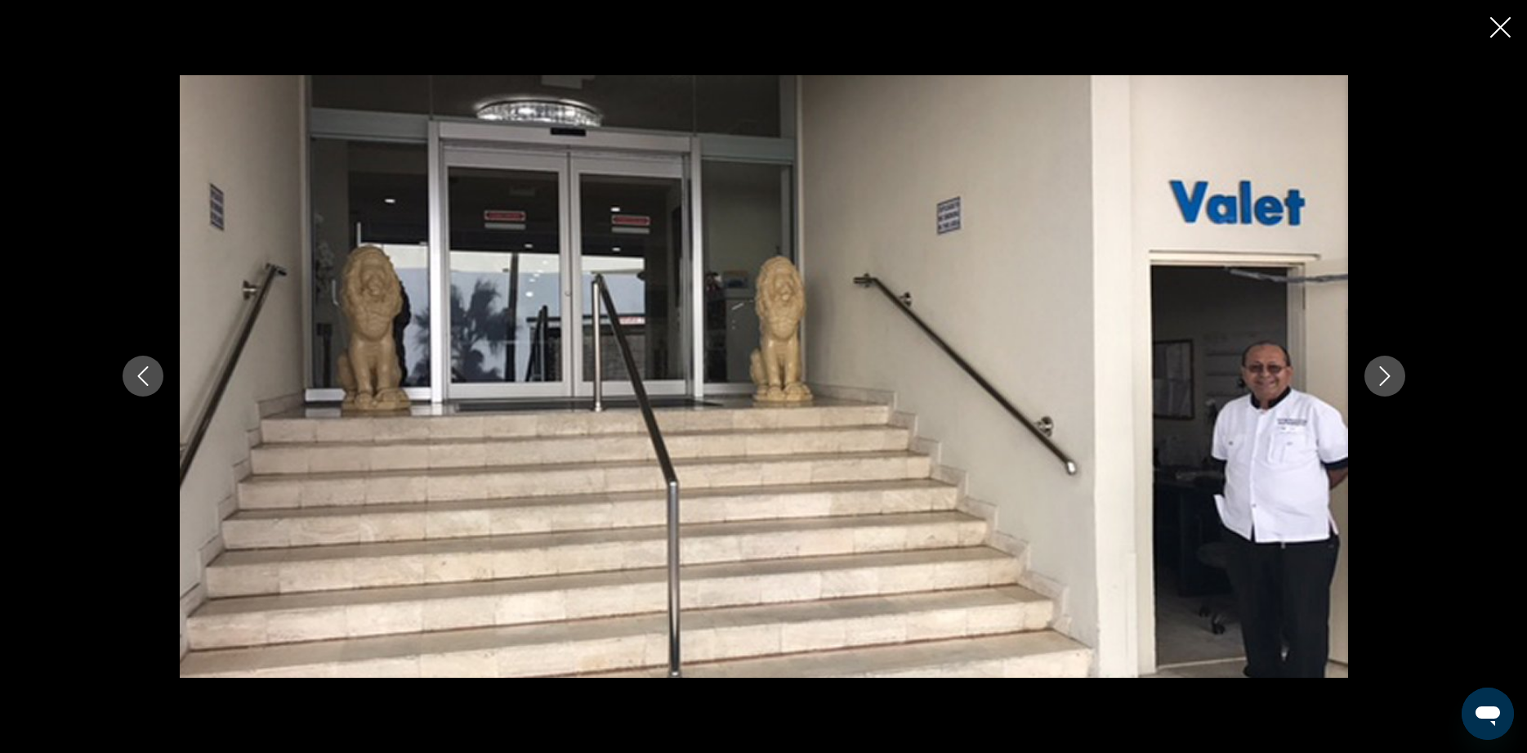
click at [1385, 373] on icon "Next image" at bounding box center [1385, 376] width 20 height 20
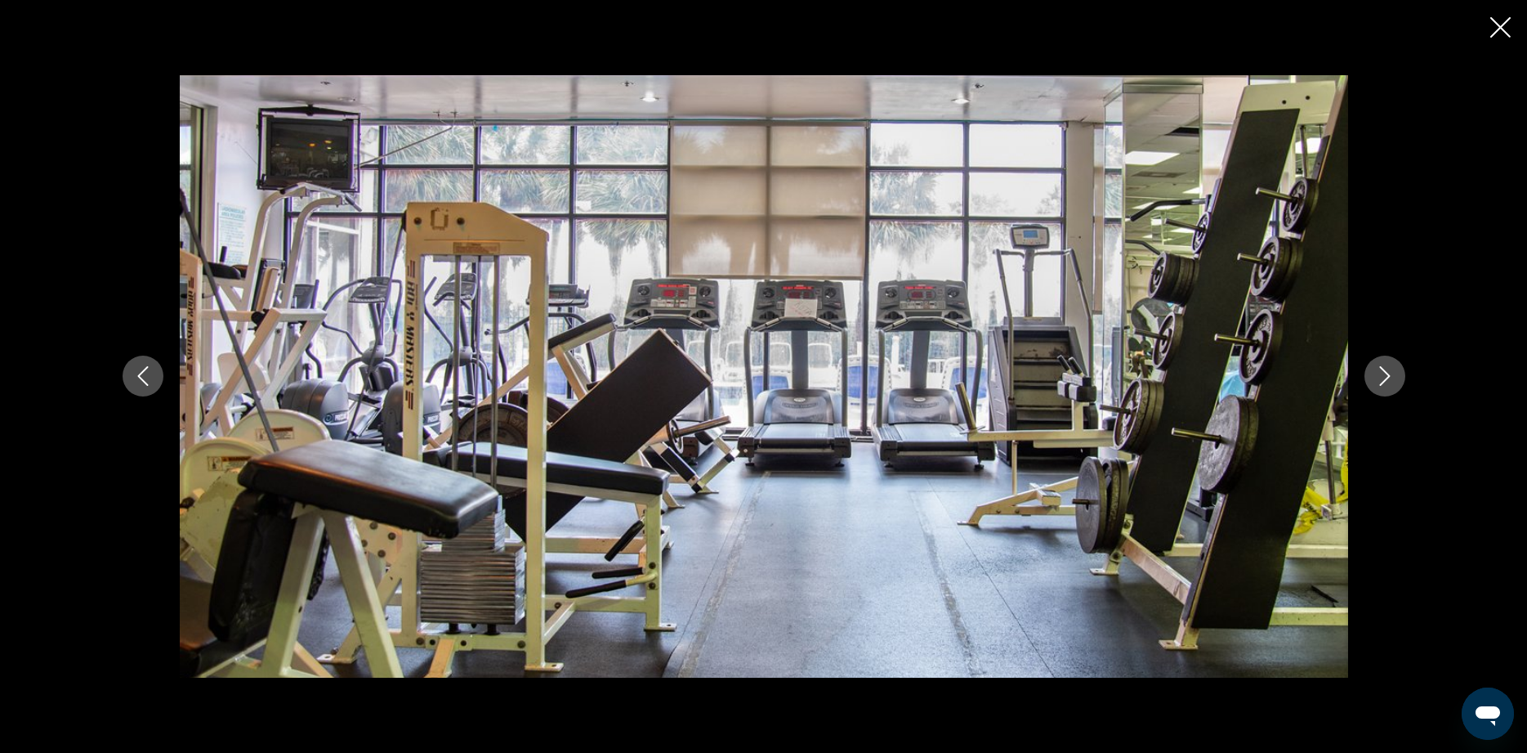
click at [1385, 373] on icon "Next image" at bounding box center [1385, 376] width 20 height 20
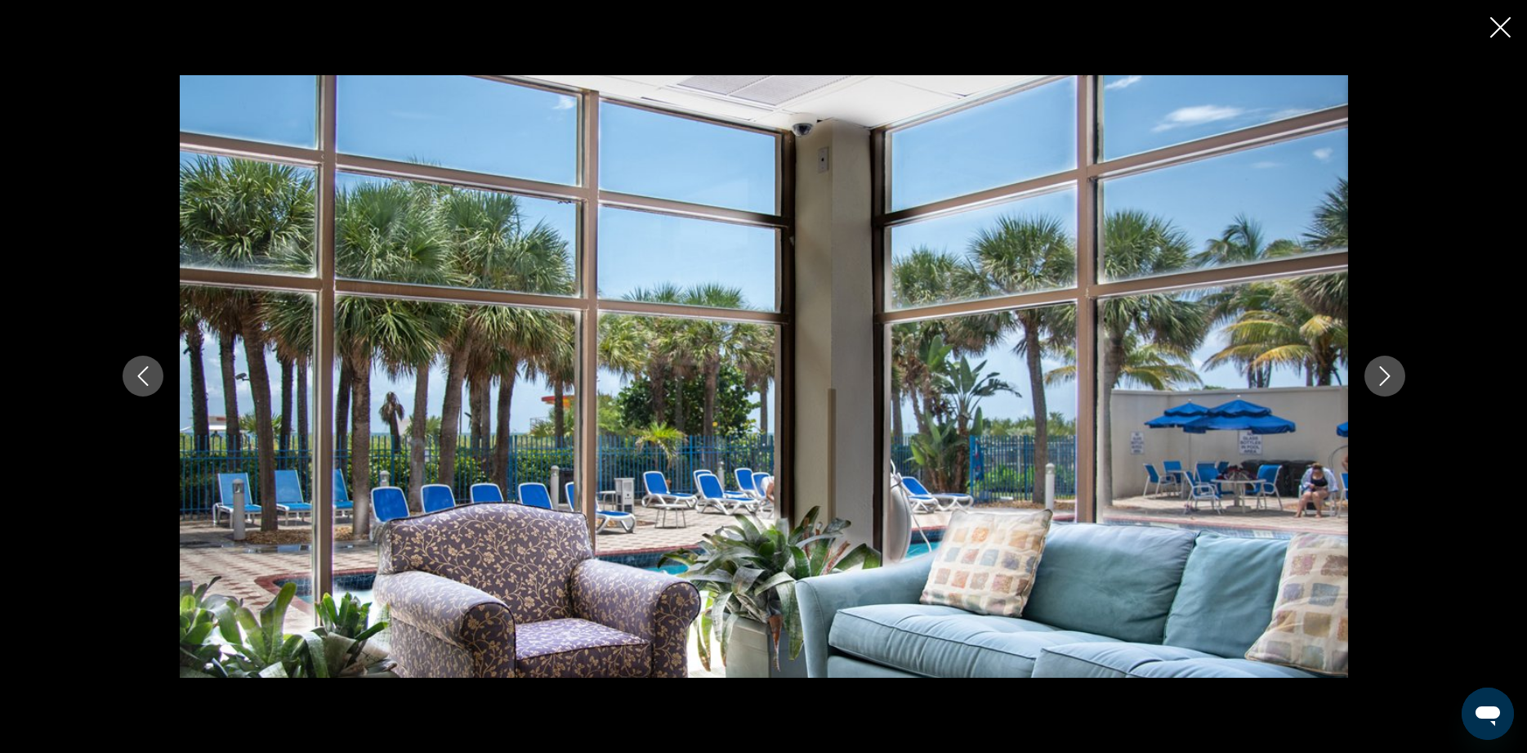
click at [1385, 373] on icon "Next image" at bounding box center [1385, 376] width 20 height 20
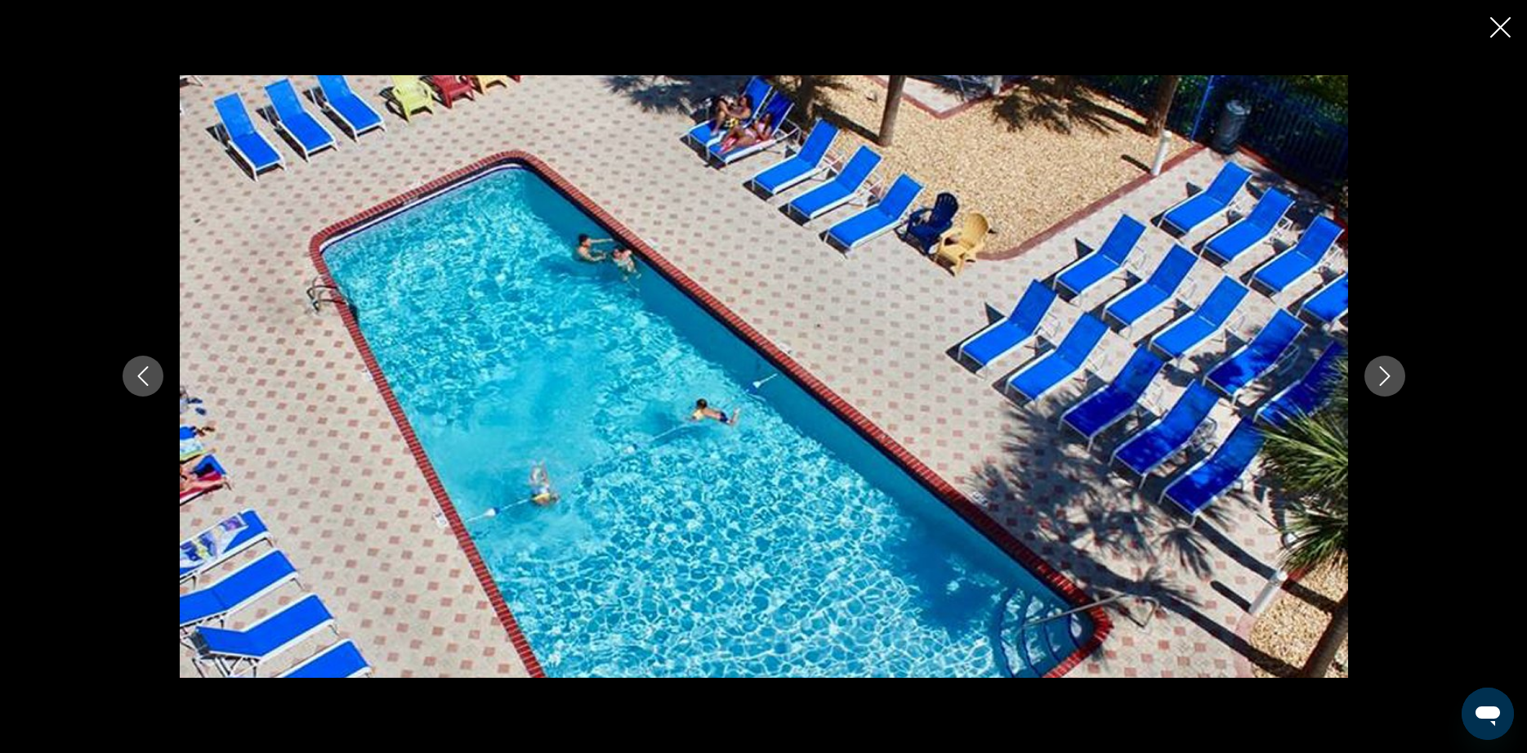
click at [1496, 29] on icon "Close slideshow" at bounding box center [1500, 27] width 20 height 20
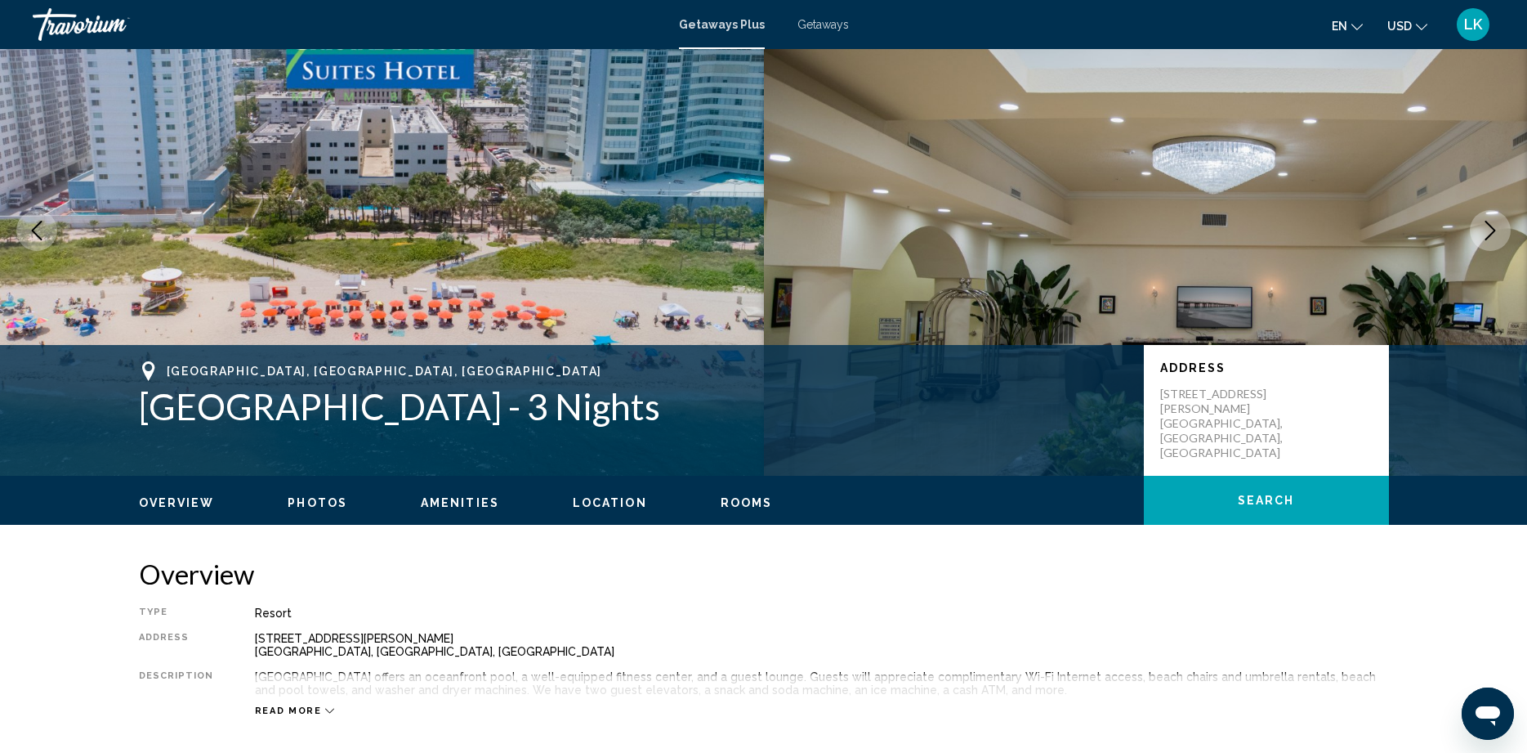
scroll to position [0, 0]
